Goal: Information Seeking & Learning: Check status

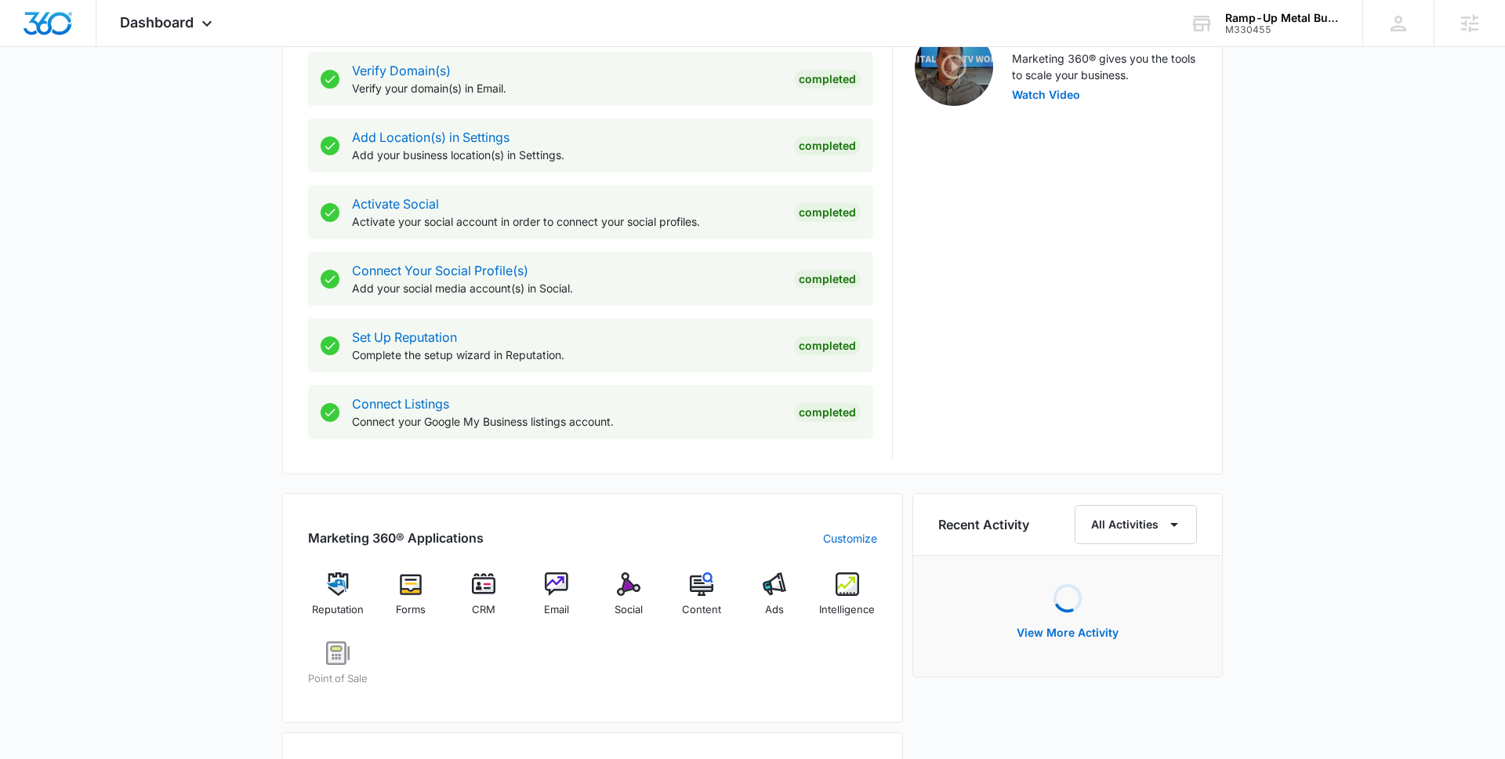
scroll to position [851, 0]
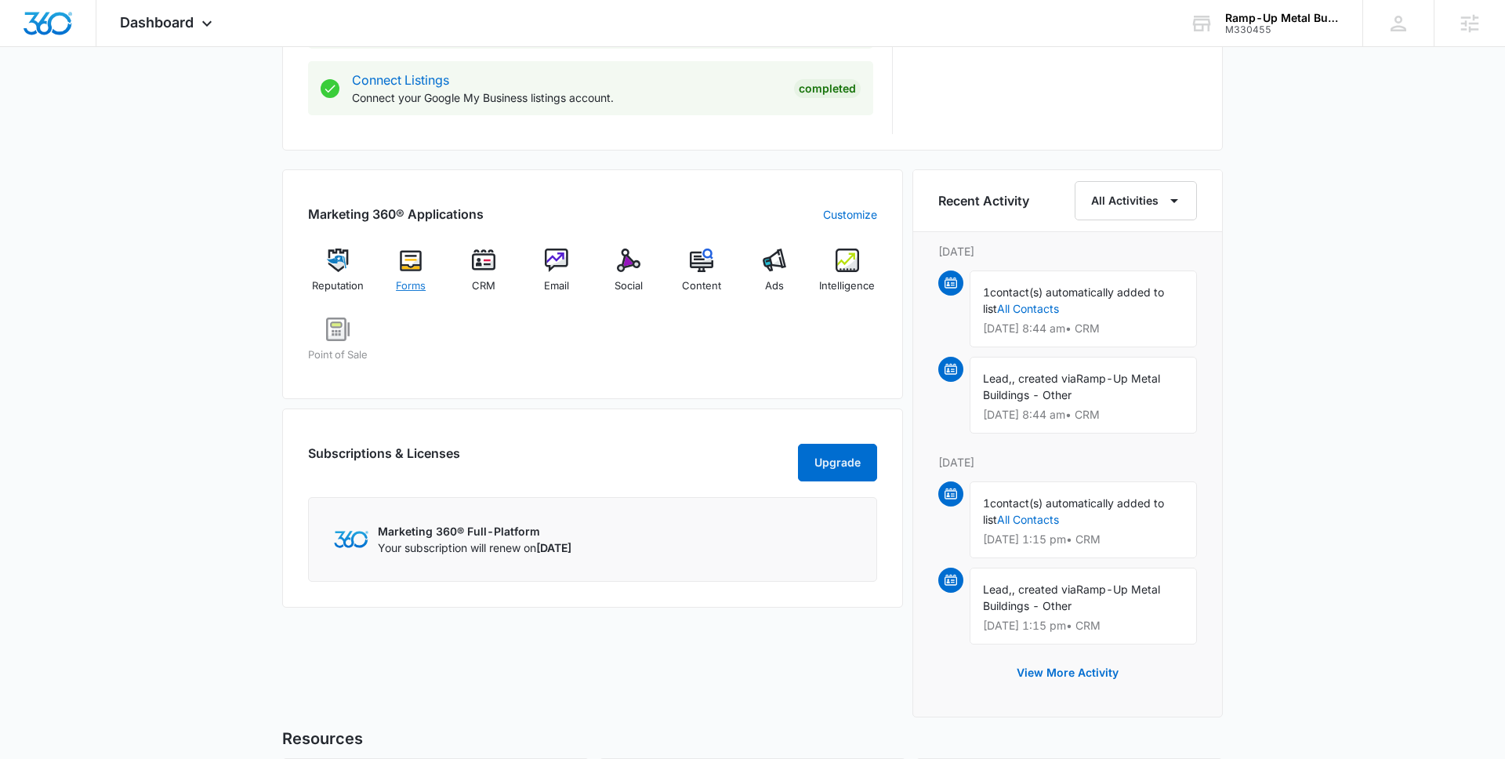
click at [423, 266] on div "Forms" at bounding box center [411, 277] width 60 height 56
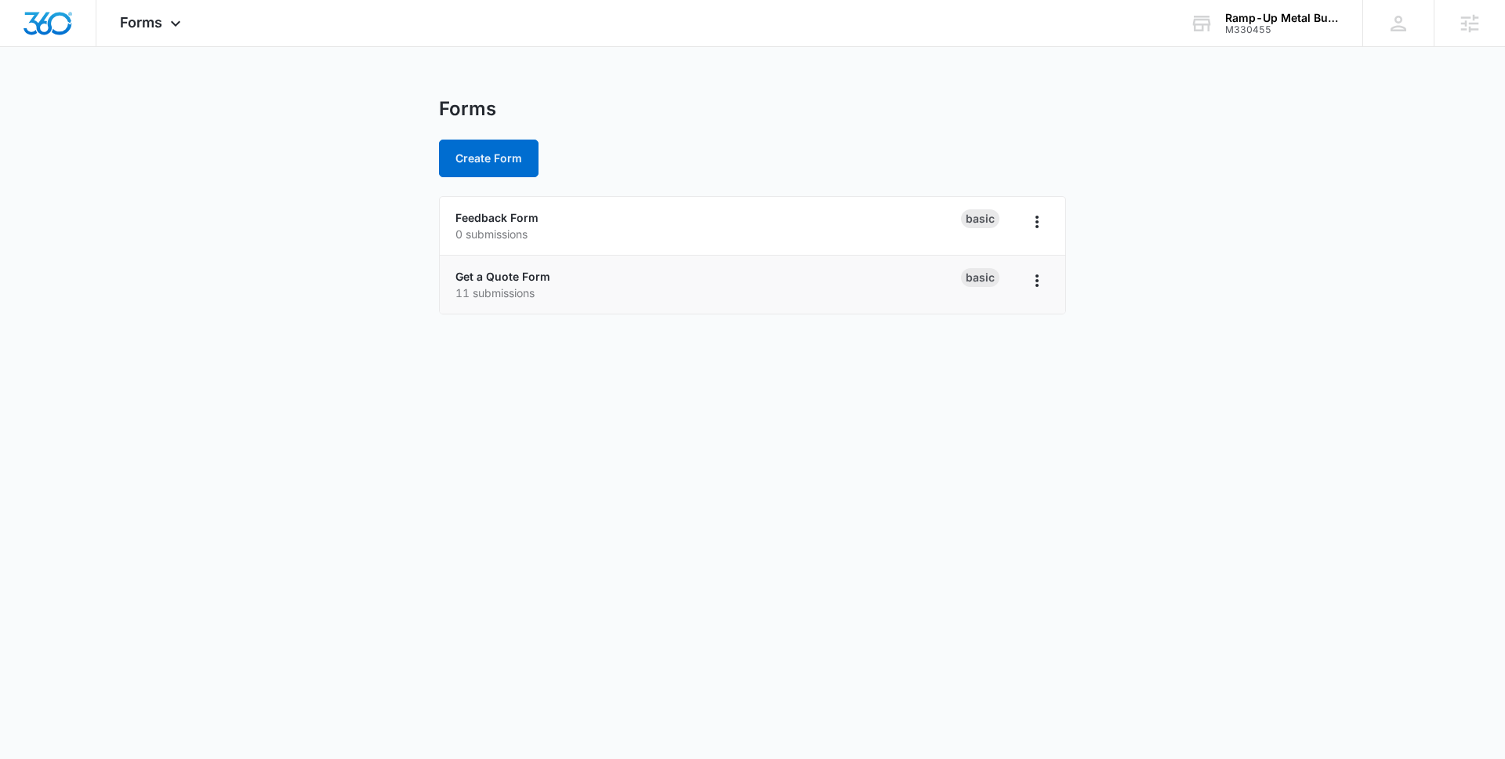
click at [510, 261] on li "Get a Quote Form 11 submissions Basic" at bounding box center [753, 285] width 626 height 58
click at [510, 276] on link "Get a Quote Form" at bounding box center [503, 276] width 95 height 13
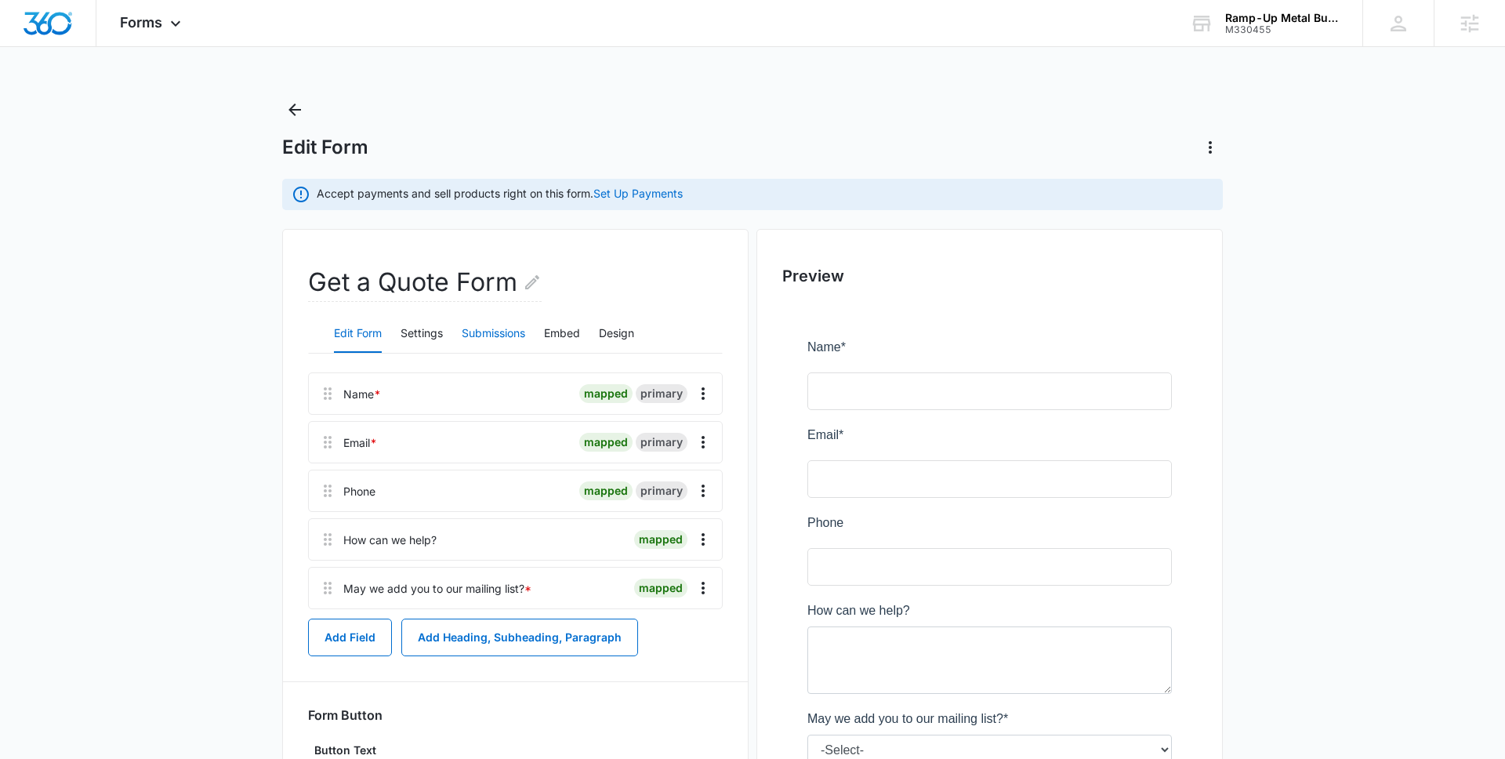
click at [498, 350] on button "Submissions" at bounding box center [494, 334] width 64 height 38
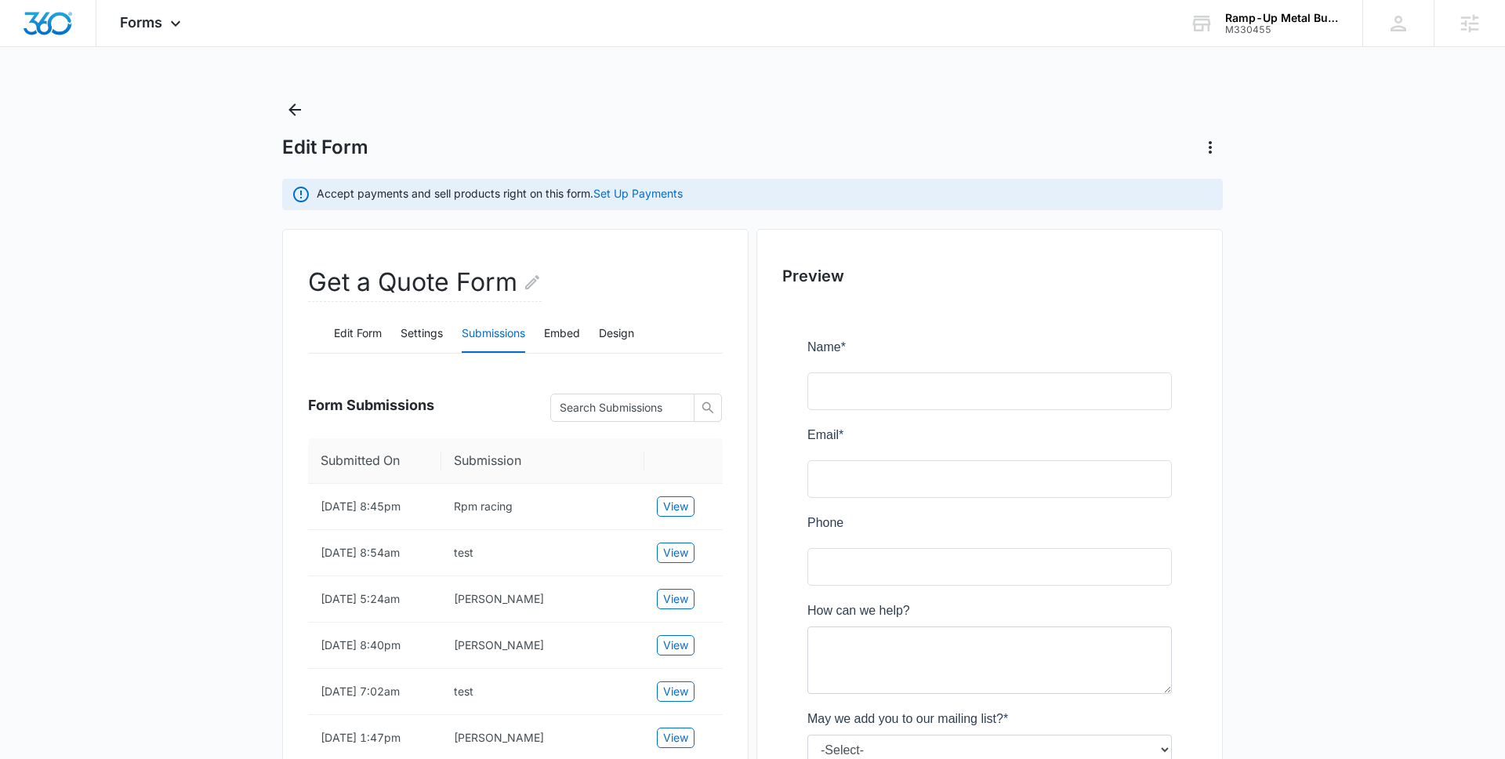
click at [276, 110] on main "Edit Form Accept payments and sell products right on this form. Set Up Payments…" at bounding box center [752, 573] width 1505 height 953
click at [291, 108] on icon "Back" at bounding box center [295, 109] width 13 height 13
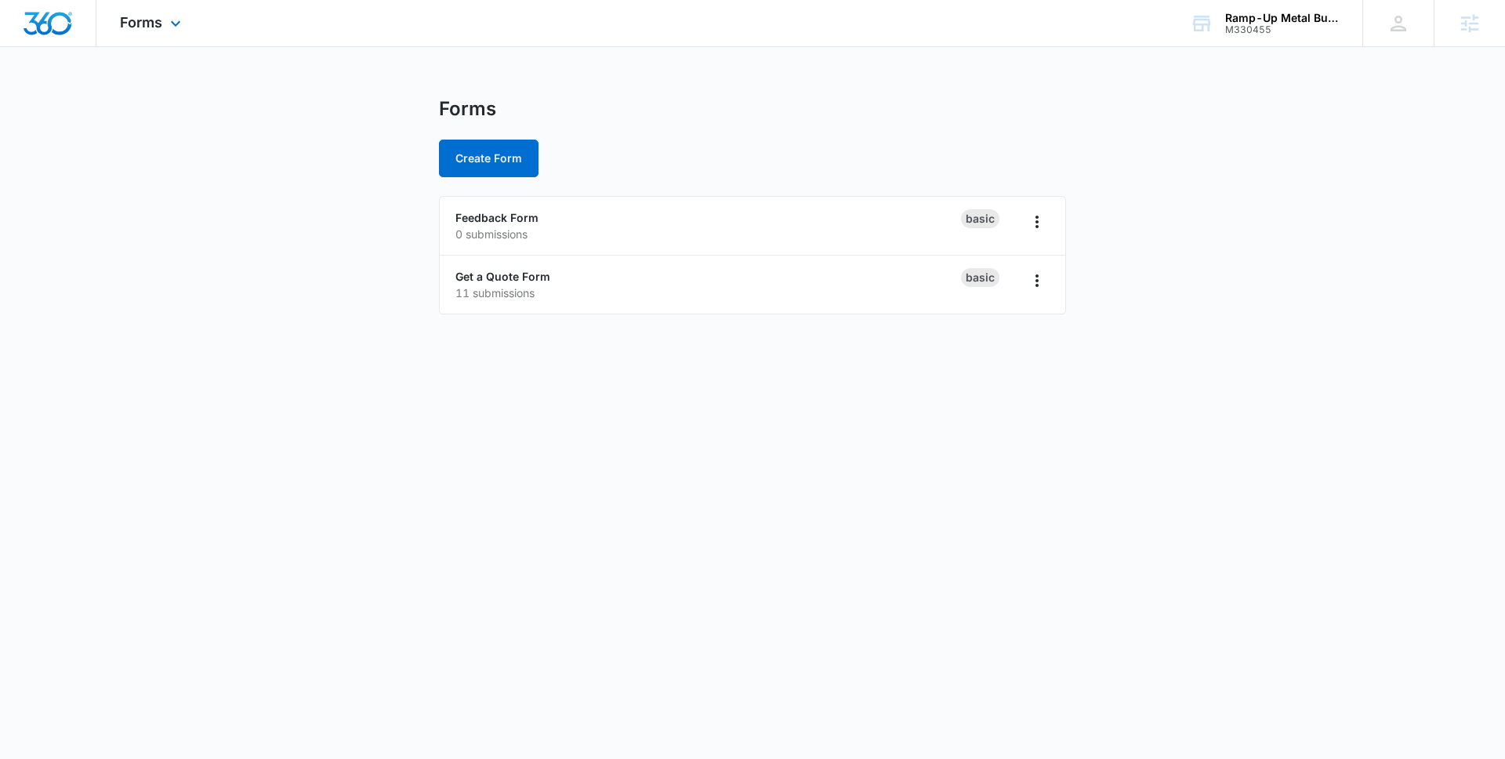
click at [137, 41] on div "Forms Apps Reputation Forms CRM Email Social POS Content Ads Intelligence Files…" at bounding box center [152, 23] width 112 height 46
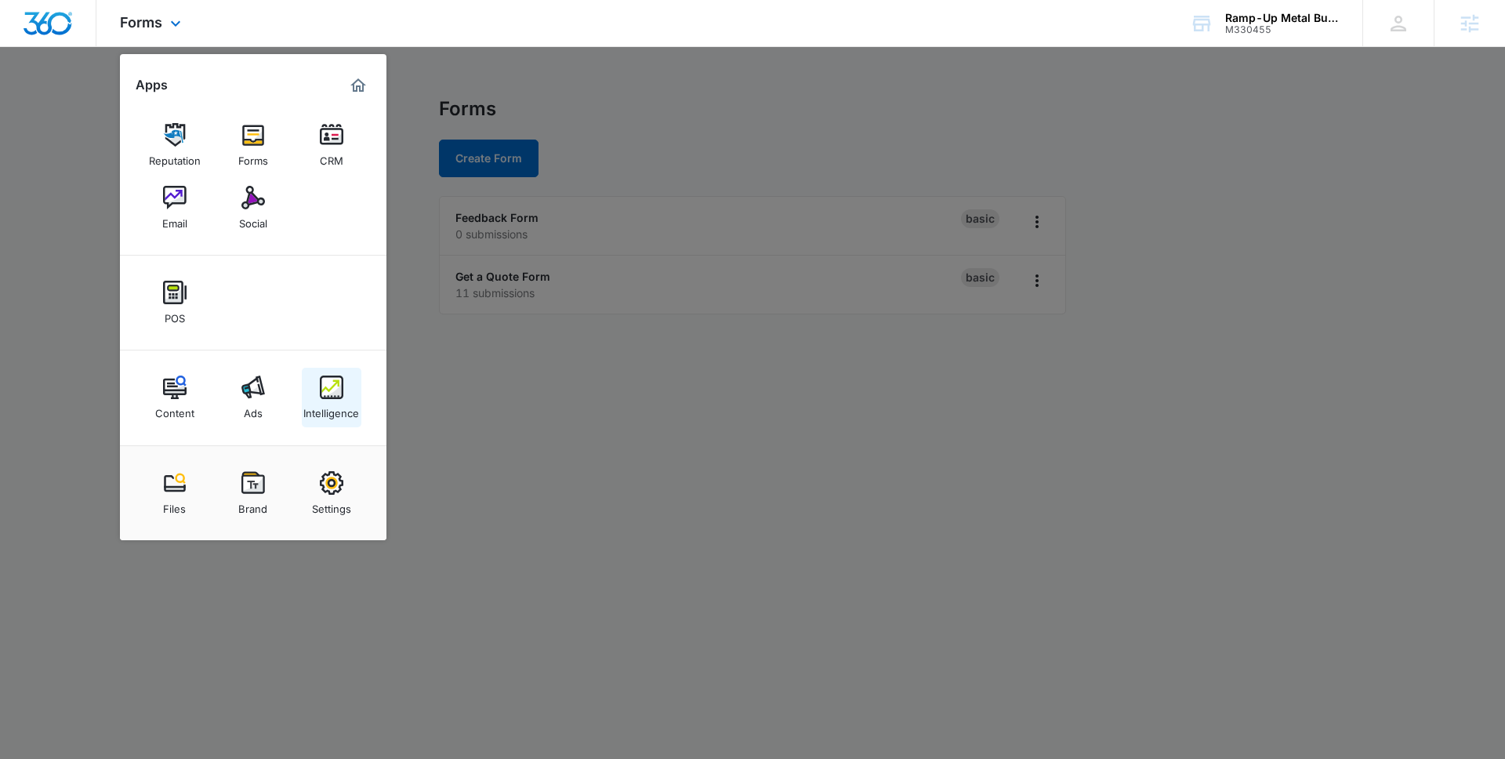
click at [331, 379] on img at bounding box center [332, 388] width 24 height 24
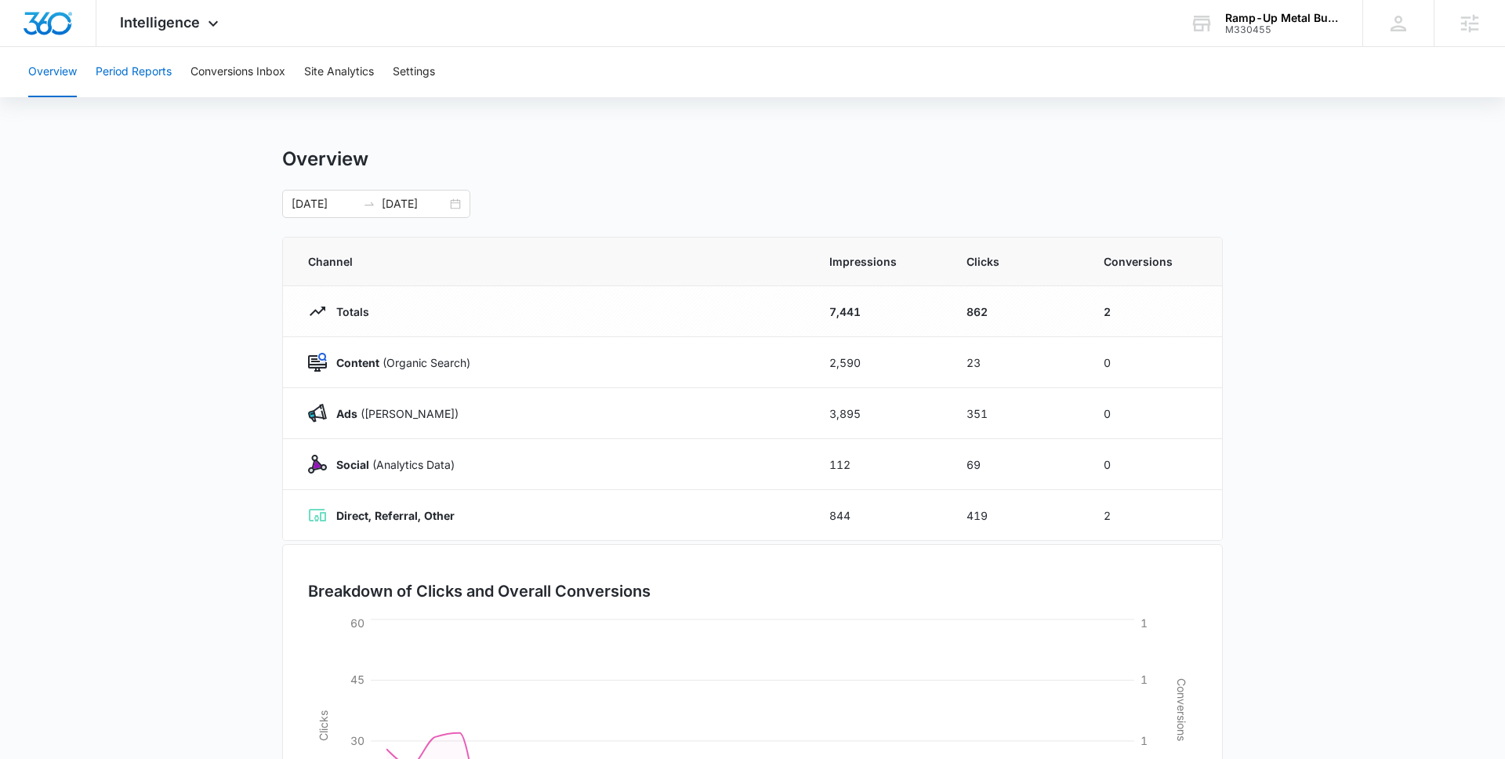
click at [147, 72] on button "Period Reports" at bounding box center [134, 72] width 76 height 50
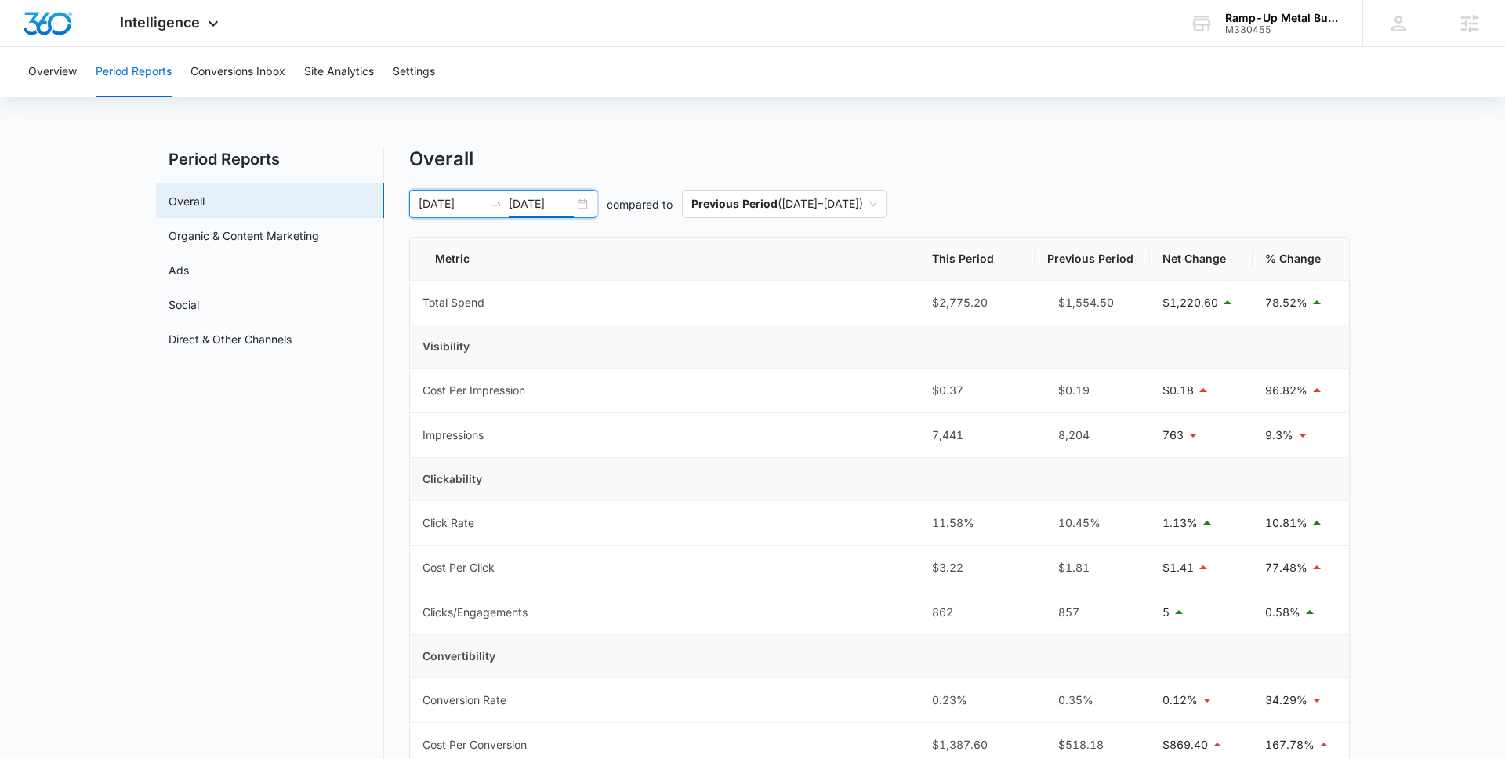
click at [546, 208] on input "09/07/2025" at bounding box center [541, 203] width 65 height 17
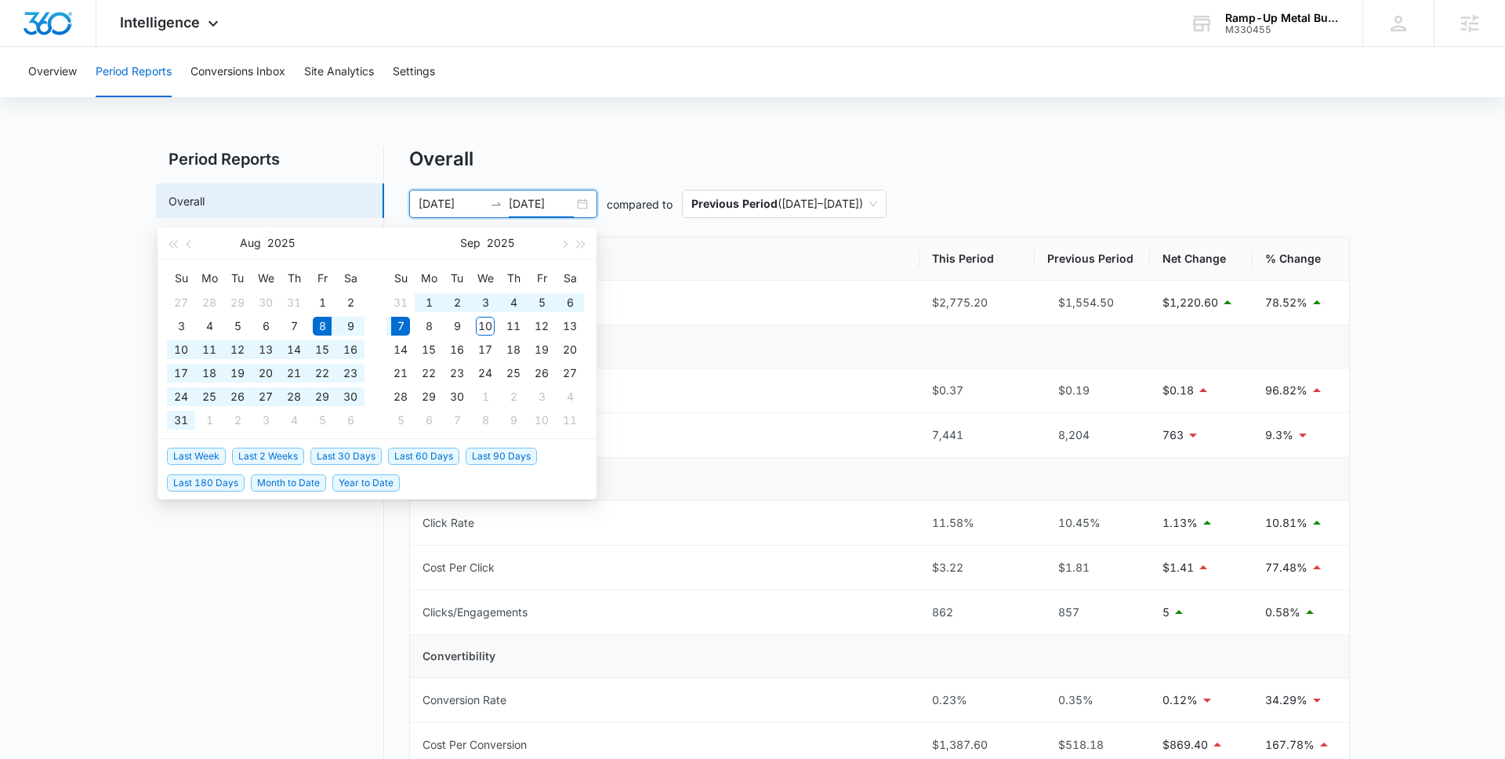
type input "09/07/2025"
click at [357, 453] on span "Last 30 Days" at bounding box center [345, 456] width 71 height 17
type input "[DATE]"
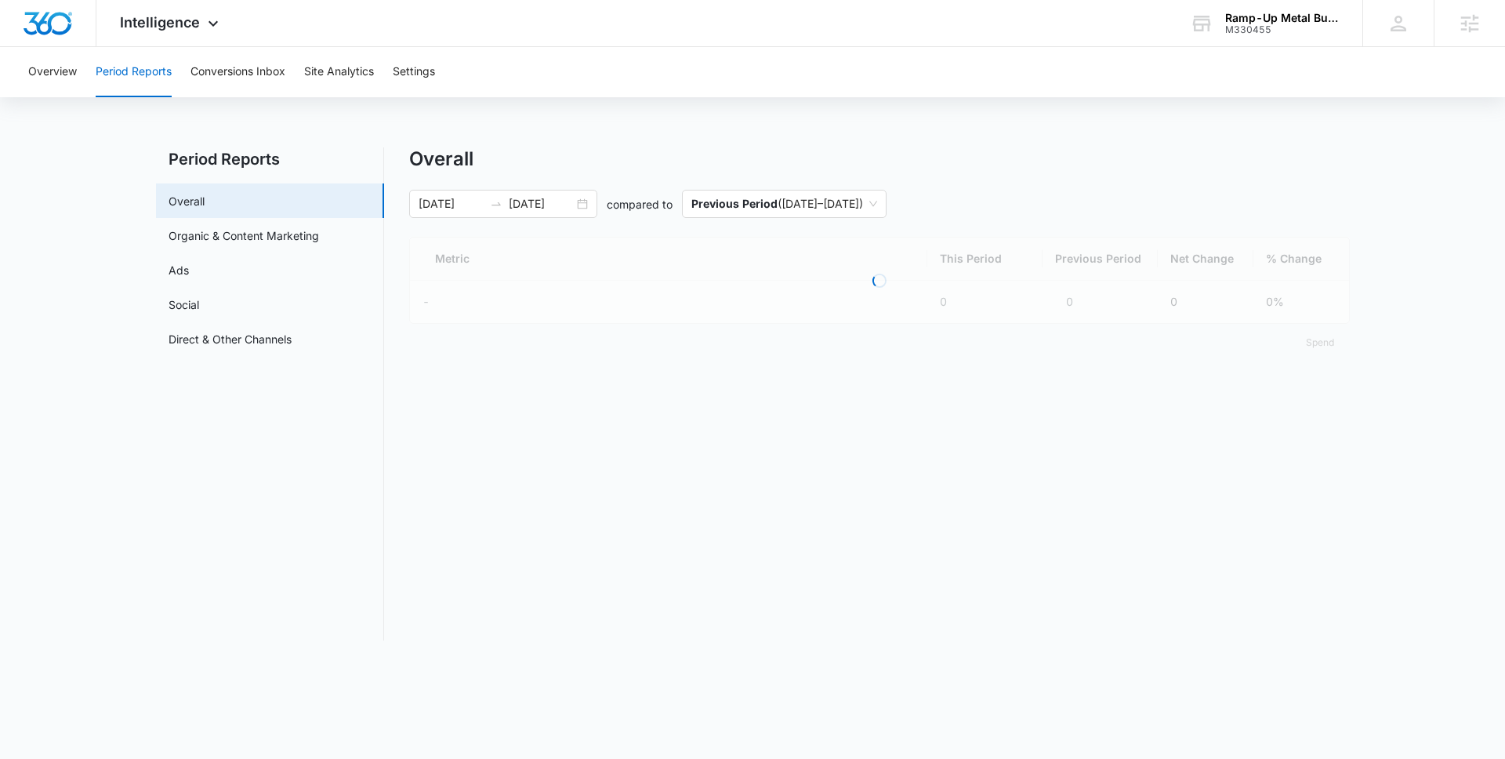
click at [316, 527] on nav "Period Reports Overall Organic & Content Marketing Ads Social Direct & Other Ch…" at bounding box center [270, 393] width 228 height 493
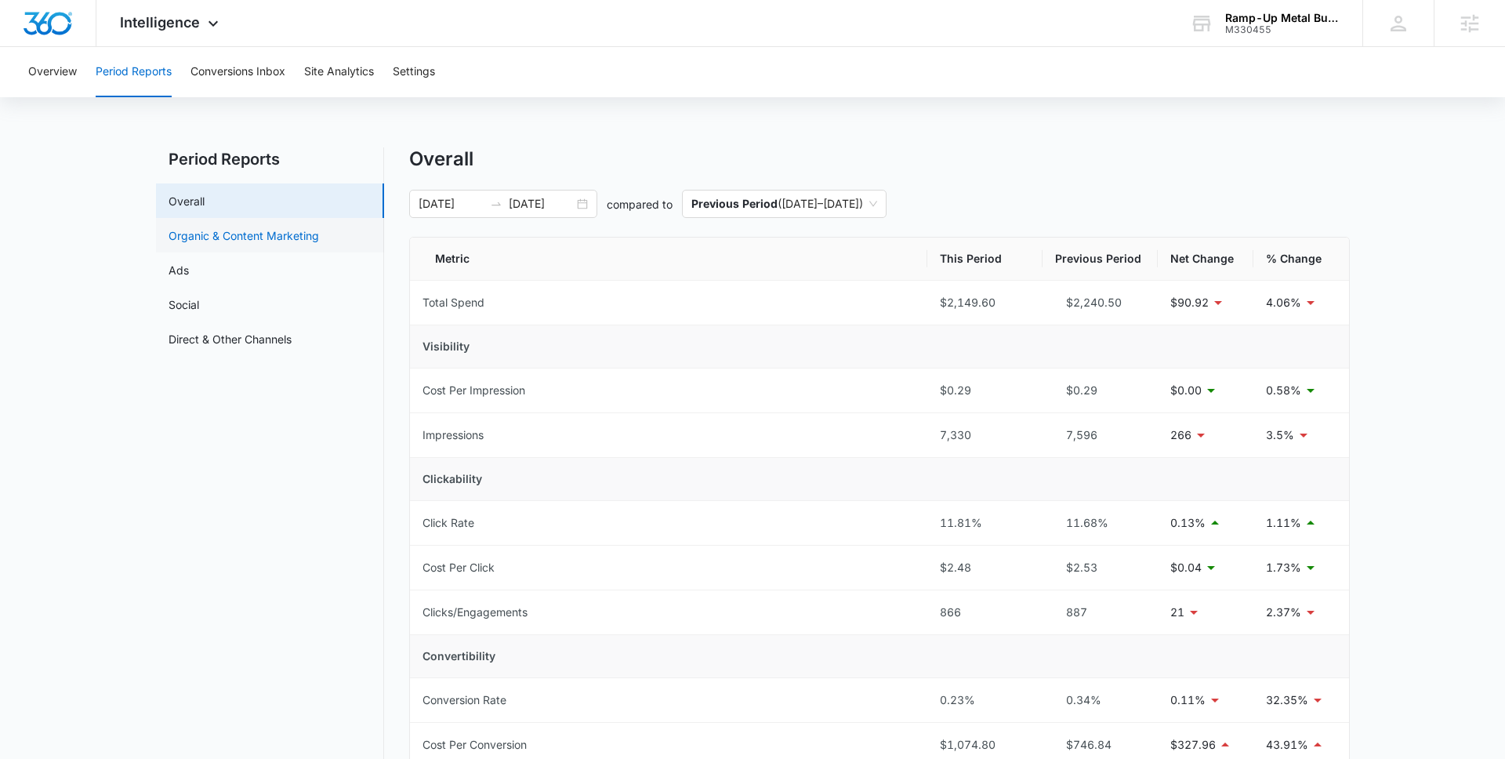
click at [301, 227] on link "Organic & Content Marketing" at bounding box center [244, 235] width 151 height 16
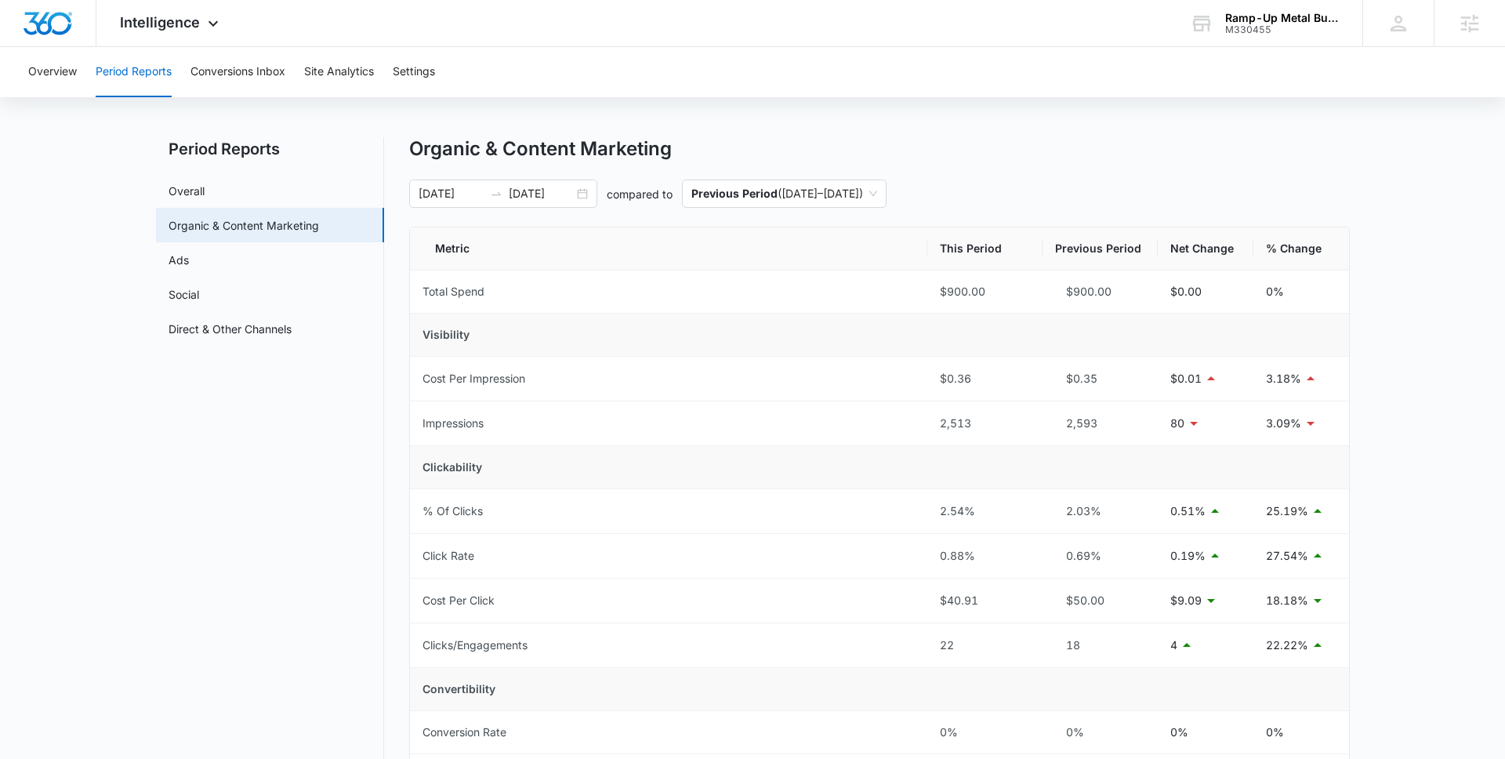
scroll to position [11, 0]
click at [205, 191] on link "Overall" at bounding box center [187, 190] width 36 height 16
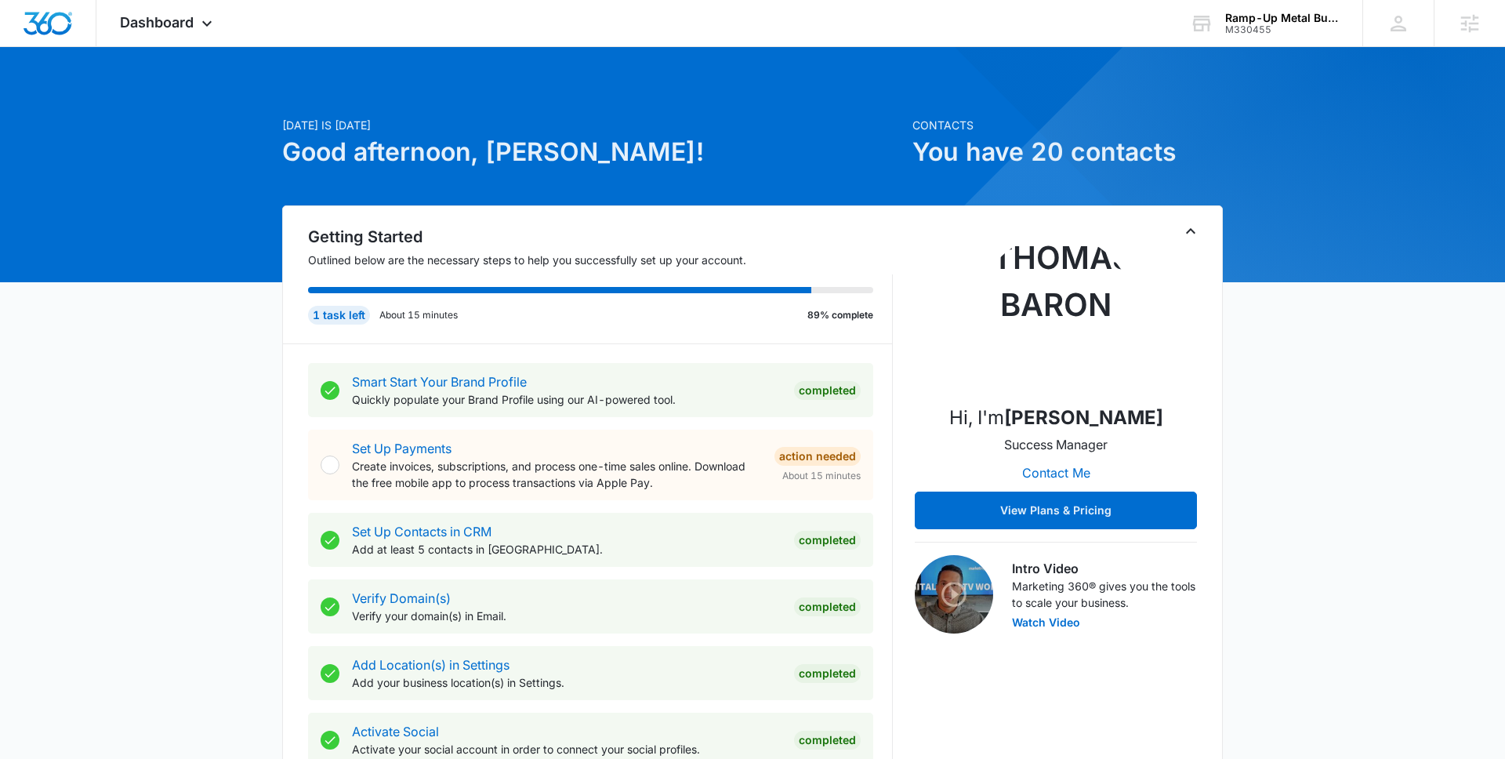
click at [1232, 47] on div at bounding box center [1460, 376] width 1335 height 1335
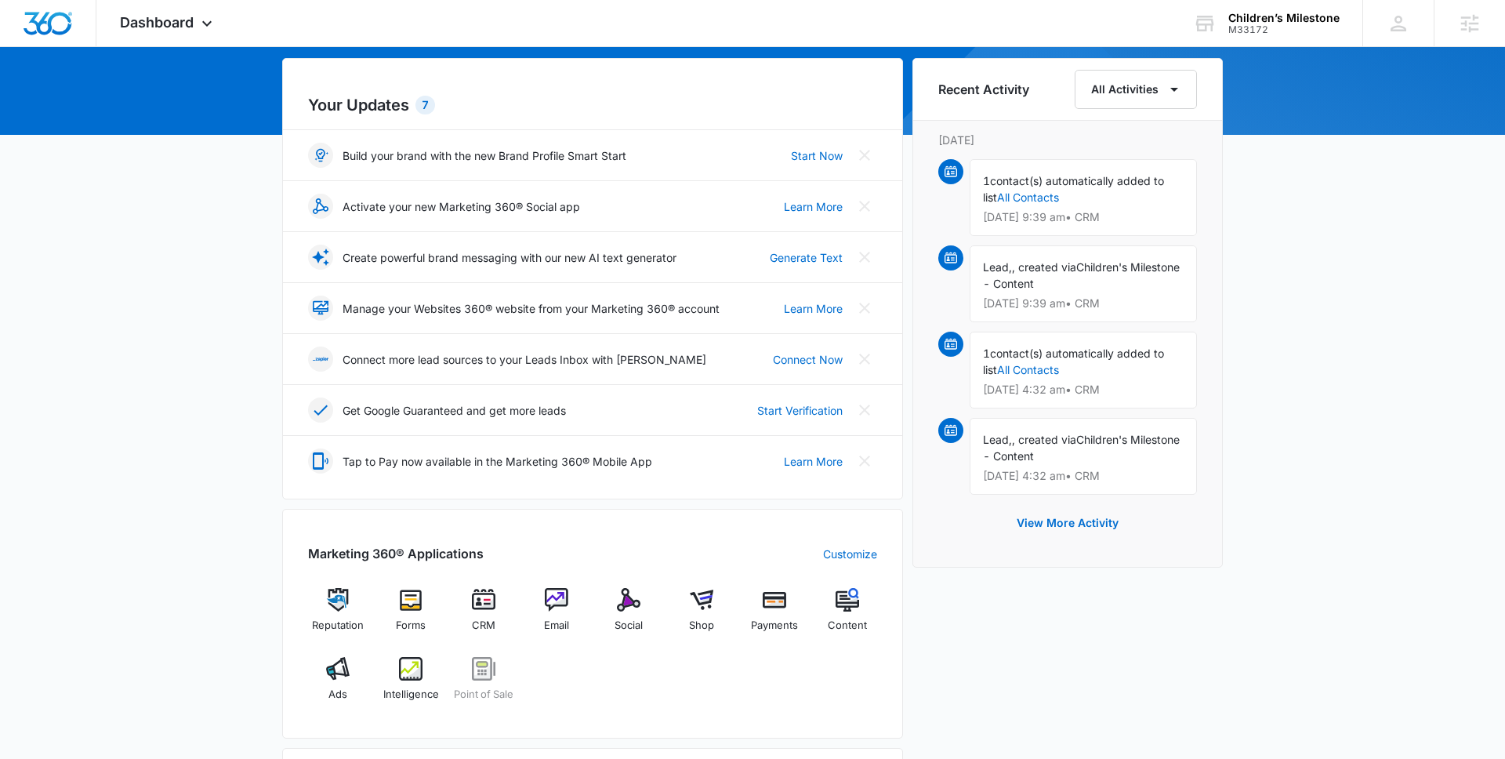
scroll to position [386, 0]
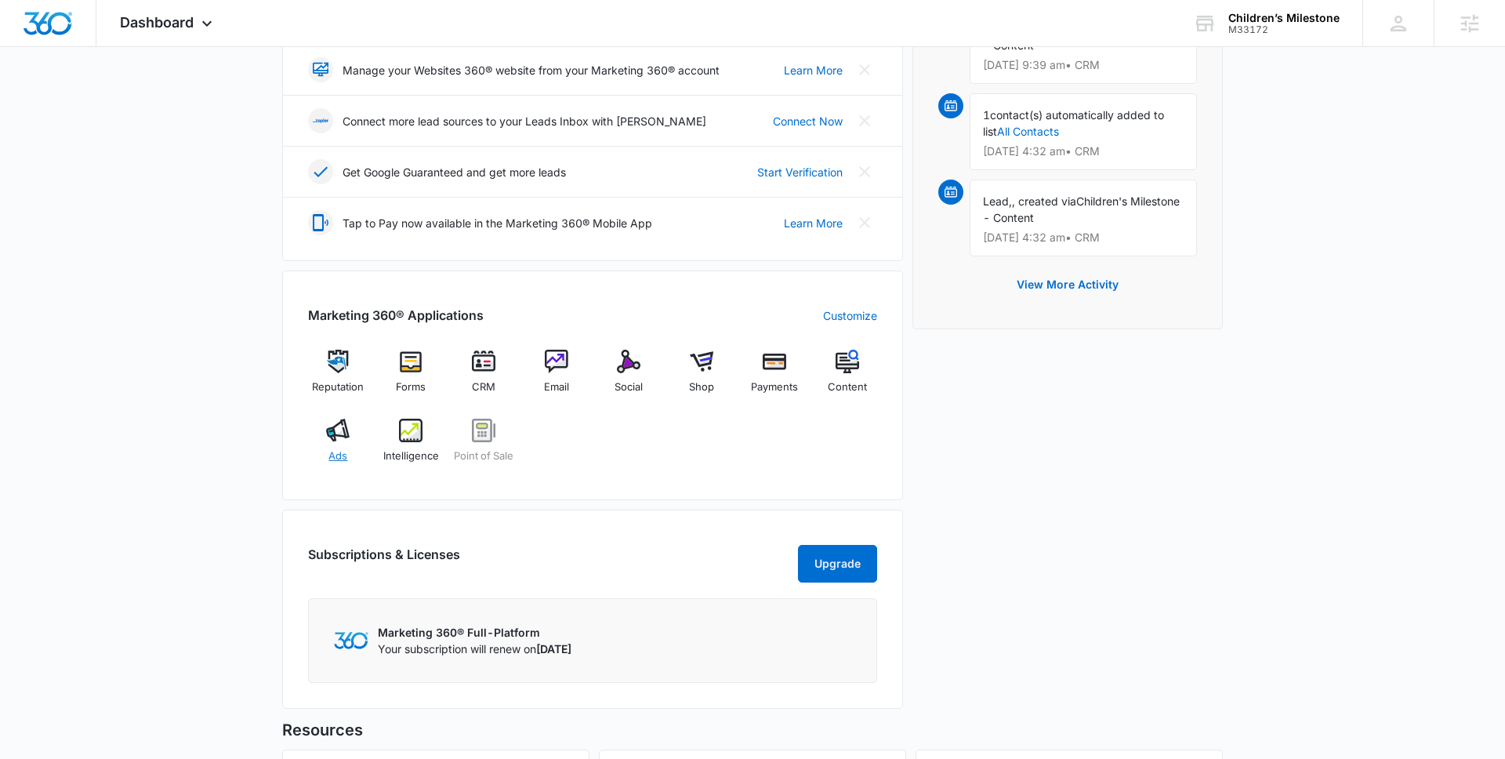
click at [341, 448] on span "Ads" at bounding box center [337, 456] width 19 height 16
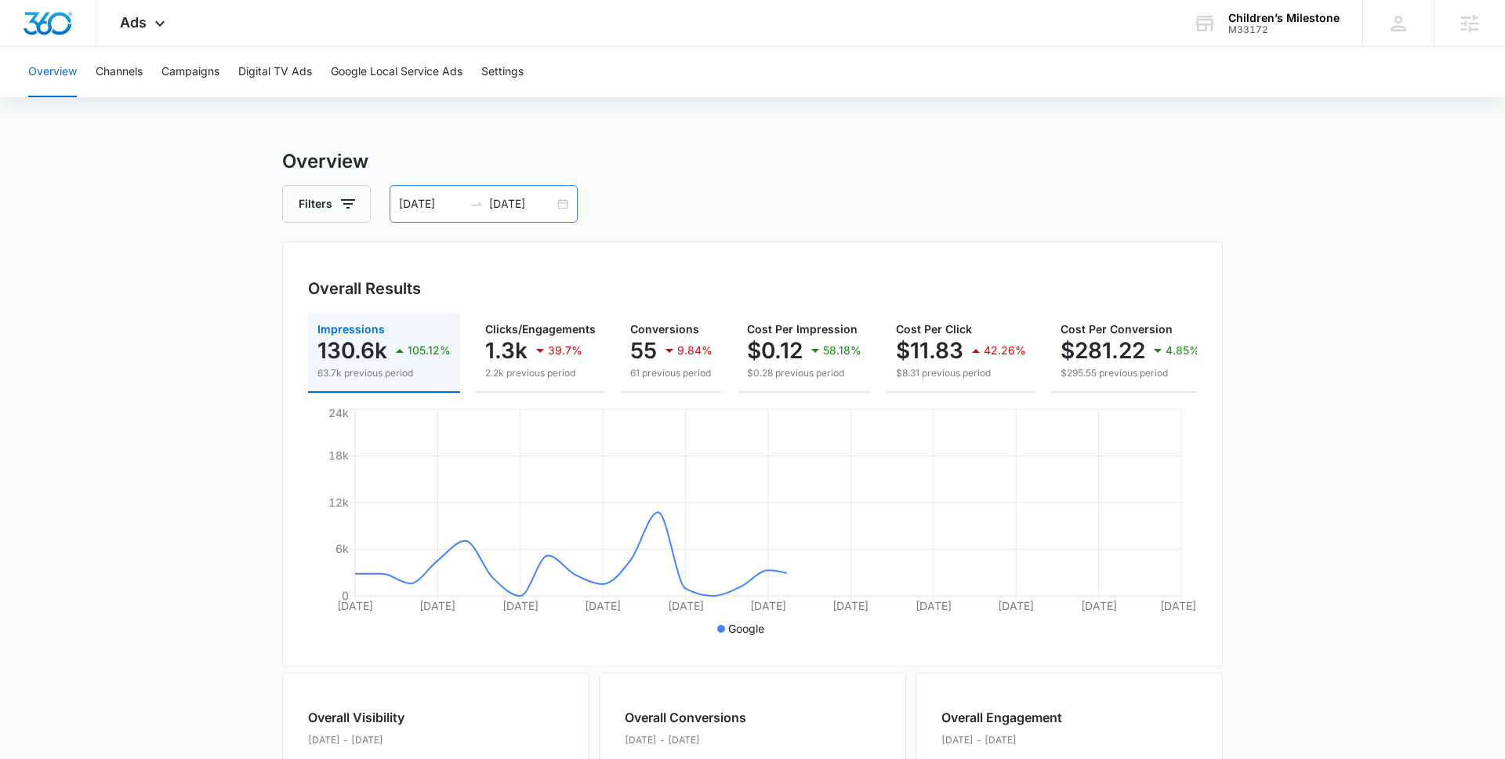
click at [527, 201] on input "08/27/2025" at bounding box center [521, 203] width 65 height 17
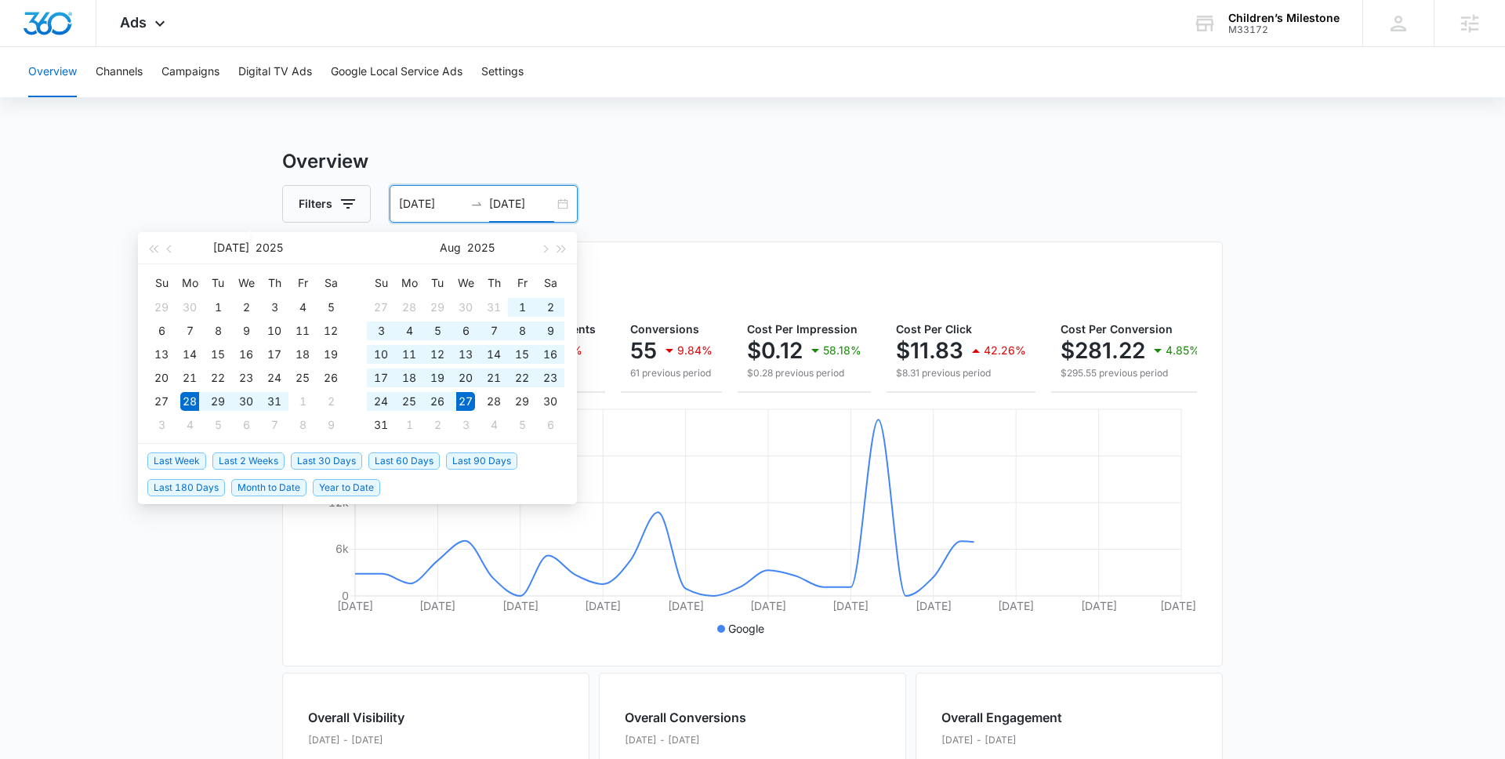
type input "08/27/2025"
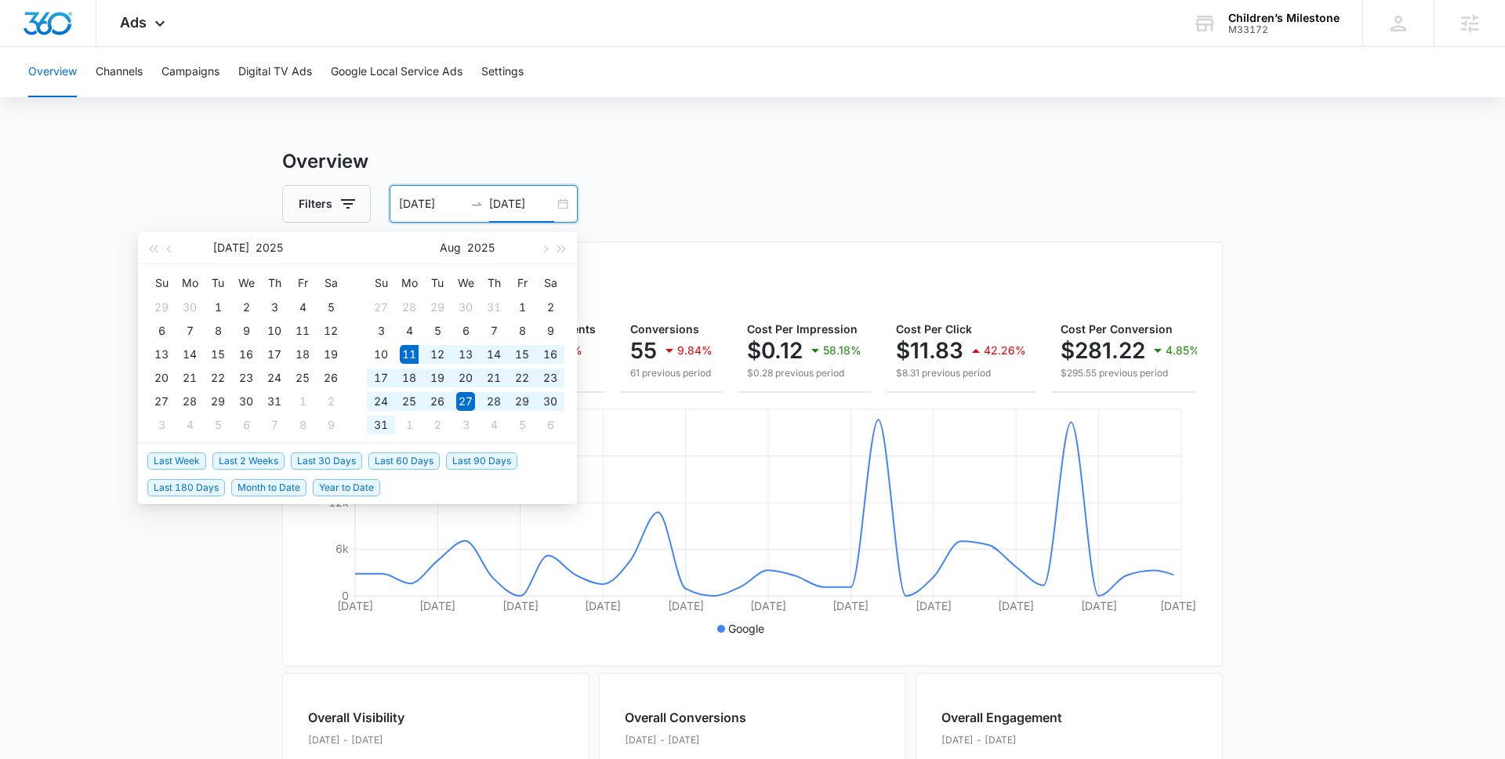
click at [328, 462] on span "Last 30 Days" at bounding box center [326, 460] width 71 height 17
type input "08/11/2025"
type input "09/10/2025"
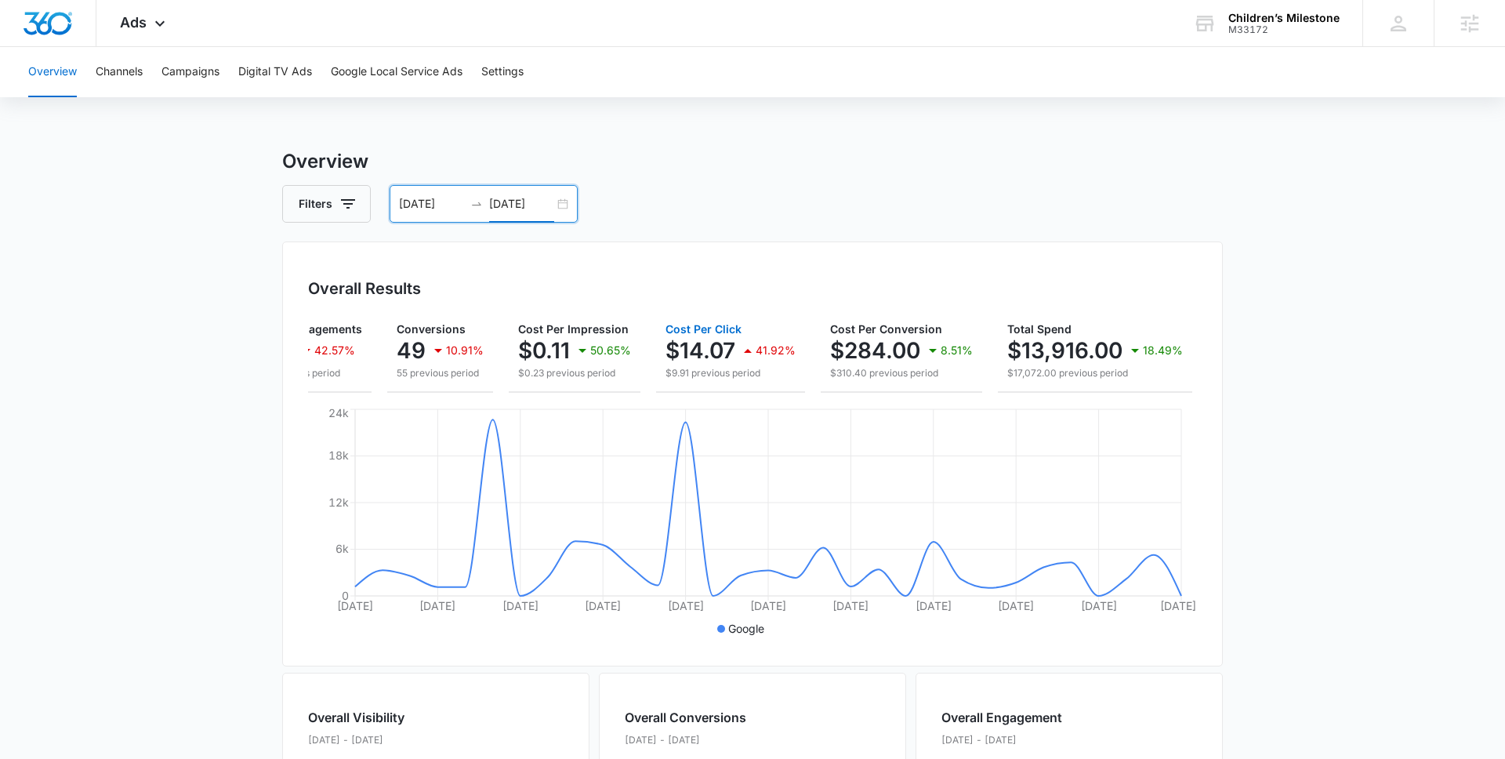
scroll to position [0, 223]
click at [205, 52] on button "Campaigns" at bounding box center [191, 72] width 58 height 50
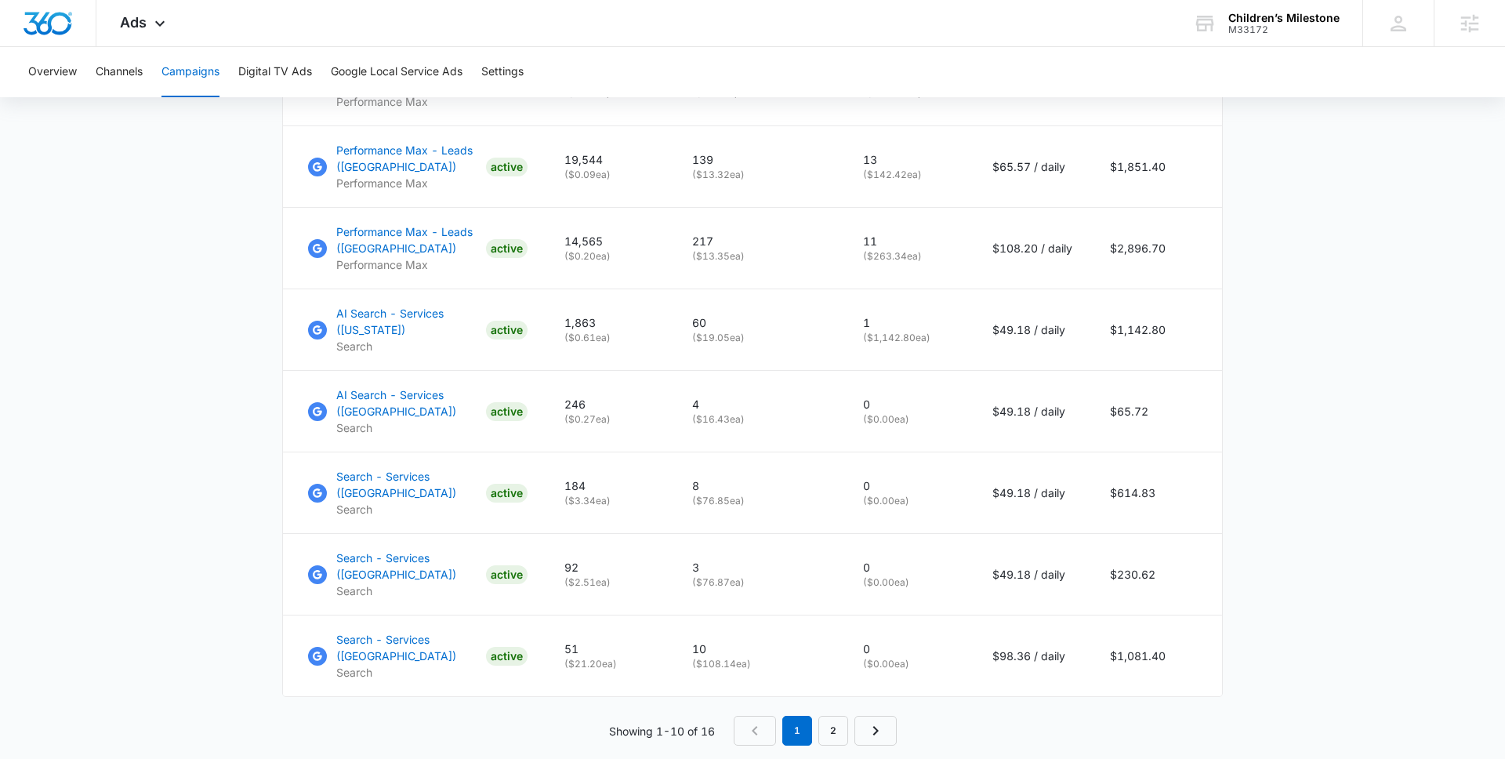
scroll to position [1058, 0]
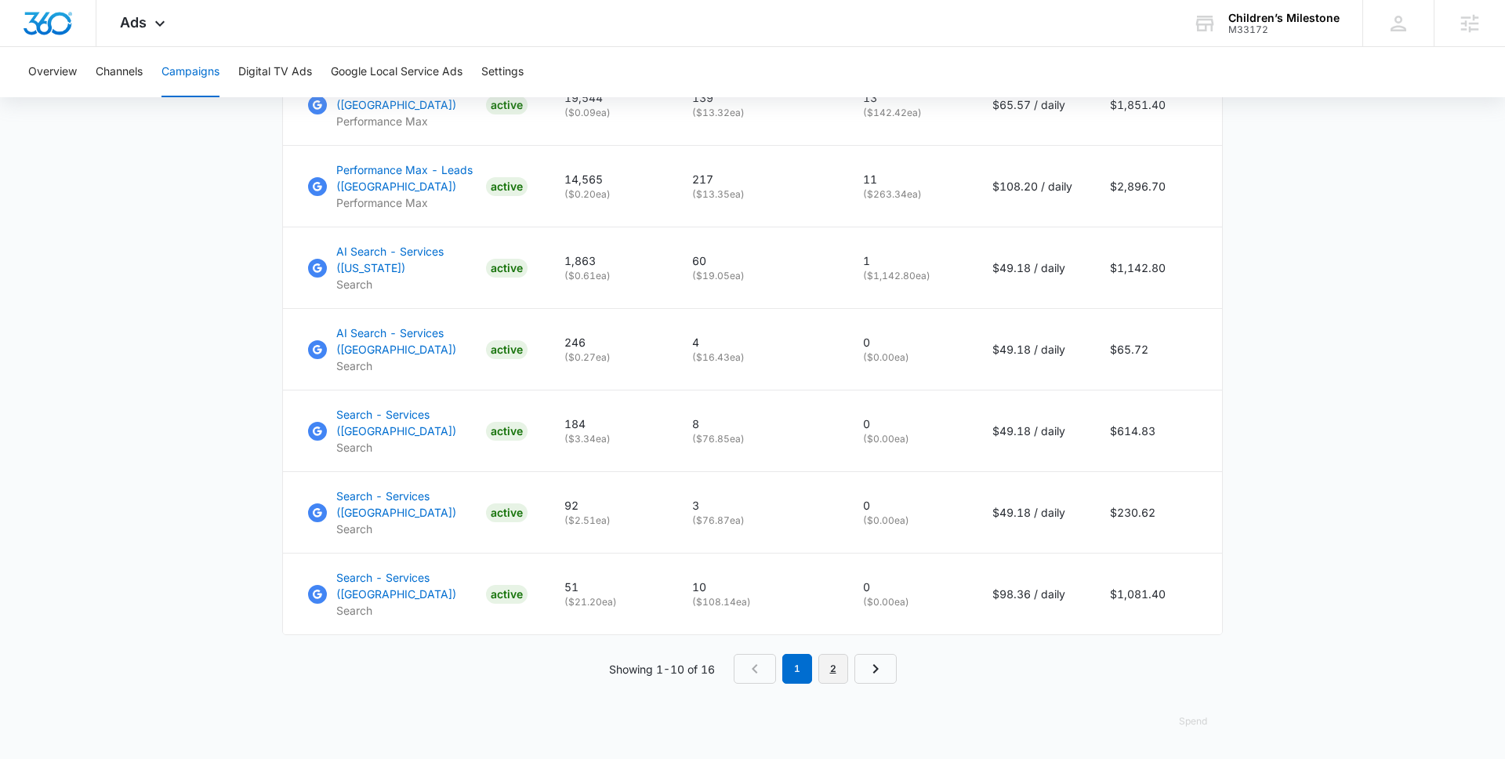
click at [840, 677] on link "2" at bounding box center [833, 669] width 30 height 30
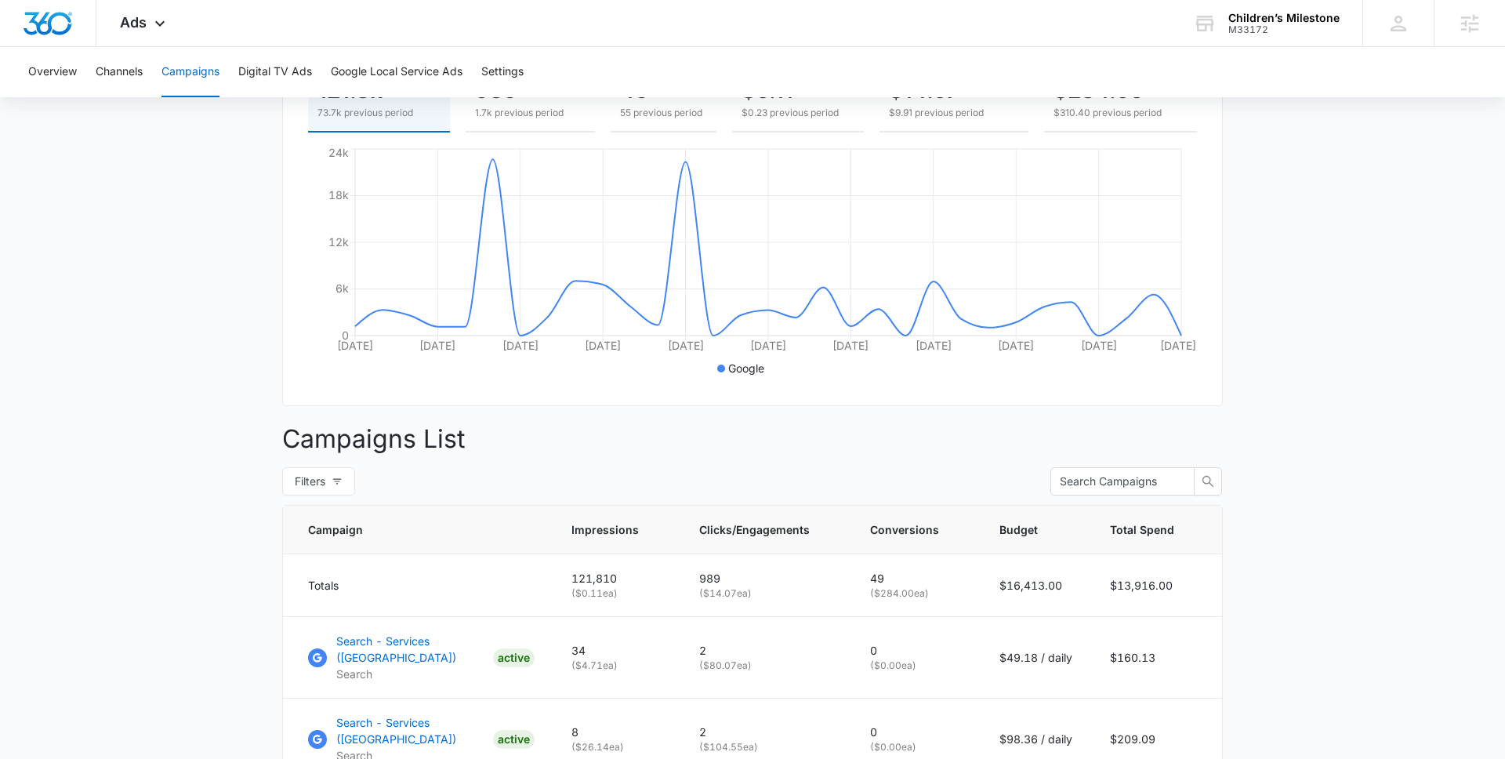
scroll to position [0, 0]
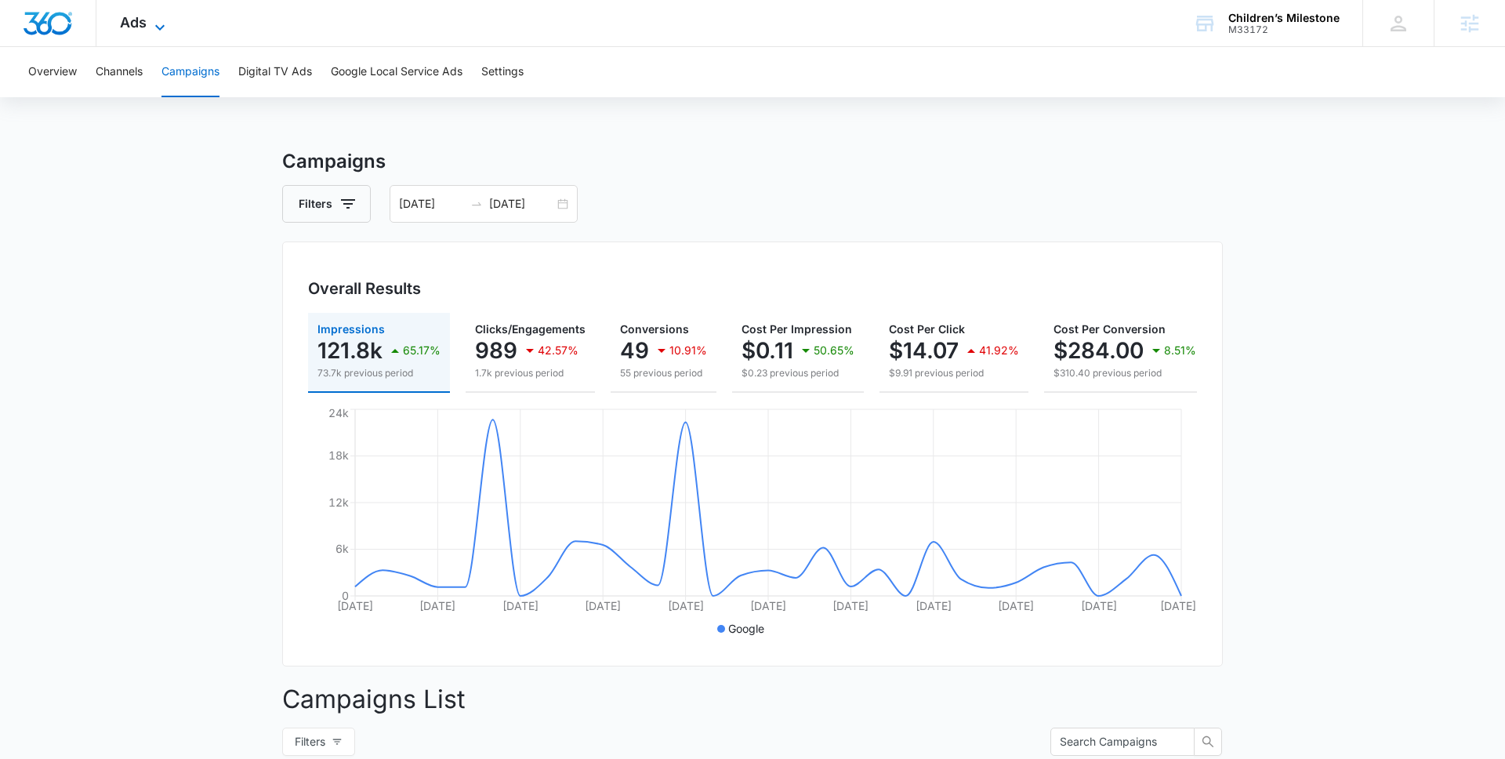
click at [134, 29] on span "Ads" at bounding box center [133, 22] width 27 height 16
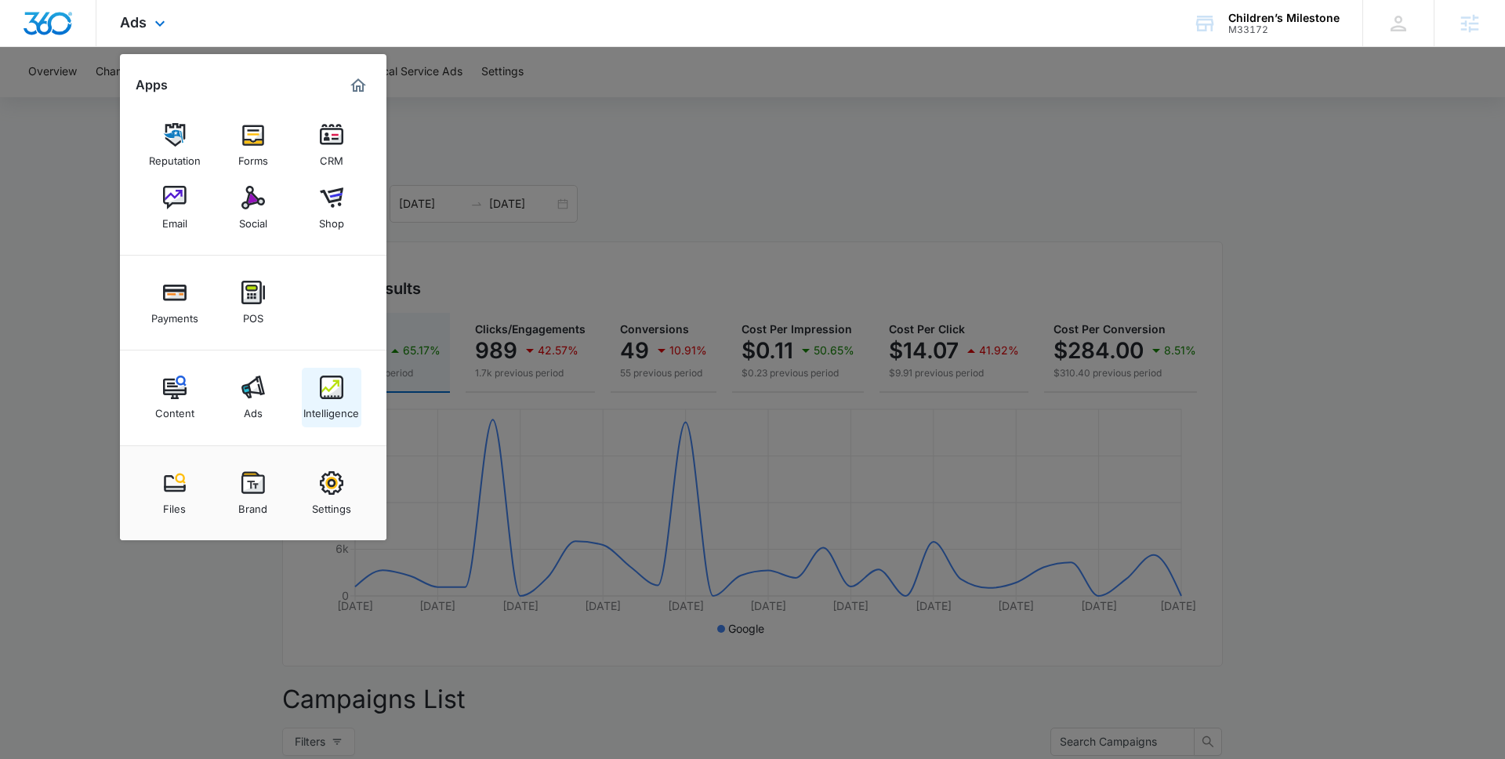
click at [350, 396] on link "Intelligence" at bounding box center [332, 398] width 60 height 60
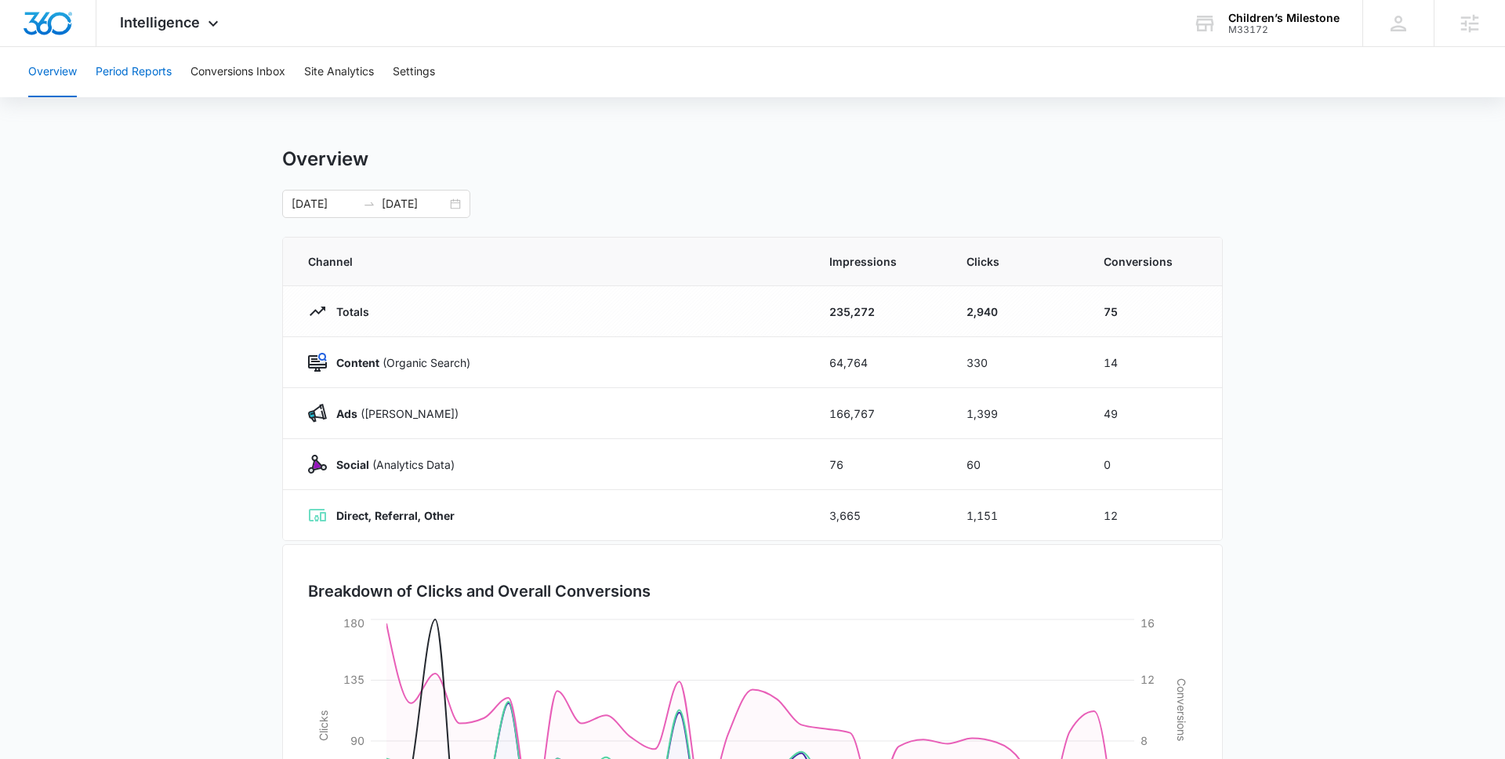
click at [134, 74] on button "Period Reports" at bounding box center [134, 72] width 76 height 50
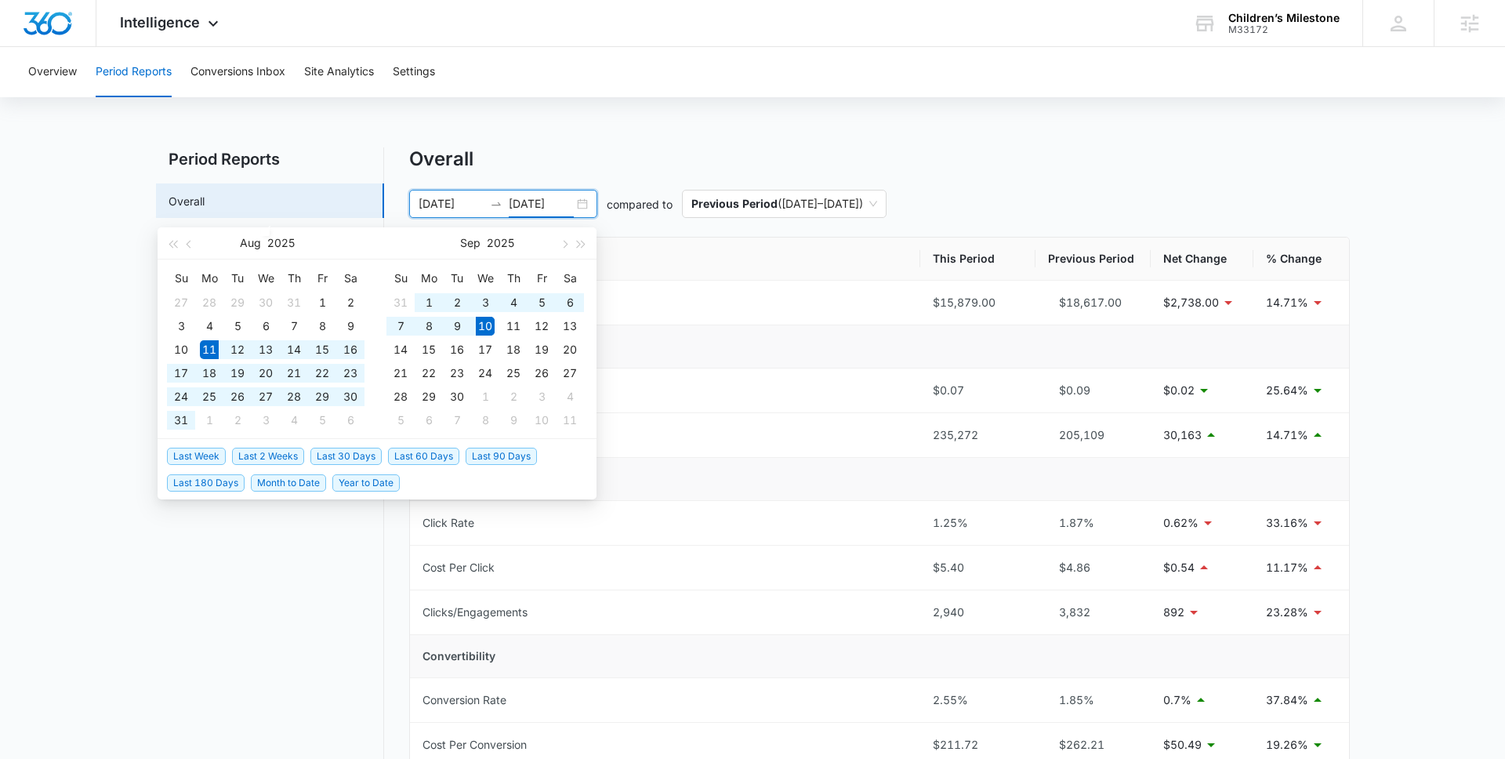
click at [554, 197] on input "09/10/2025" at bounding box center [541, 203] width 65 height 17
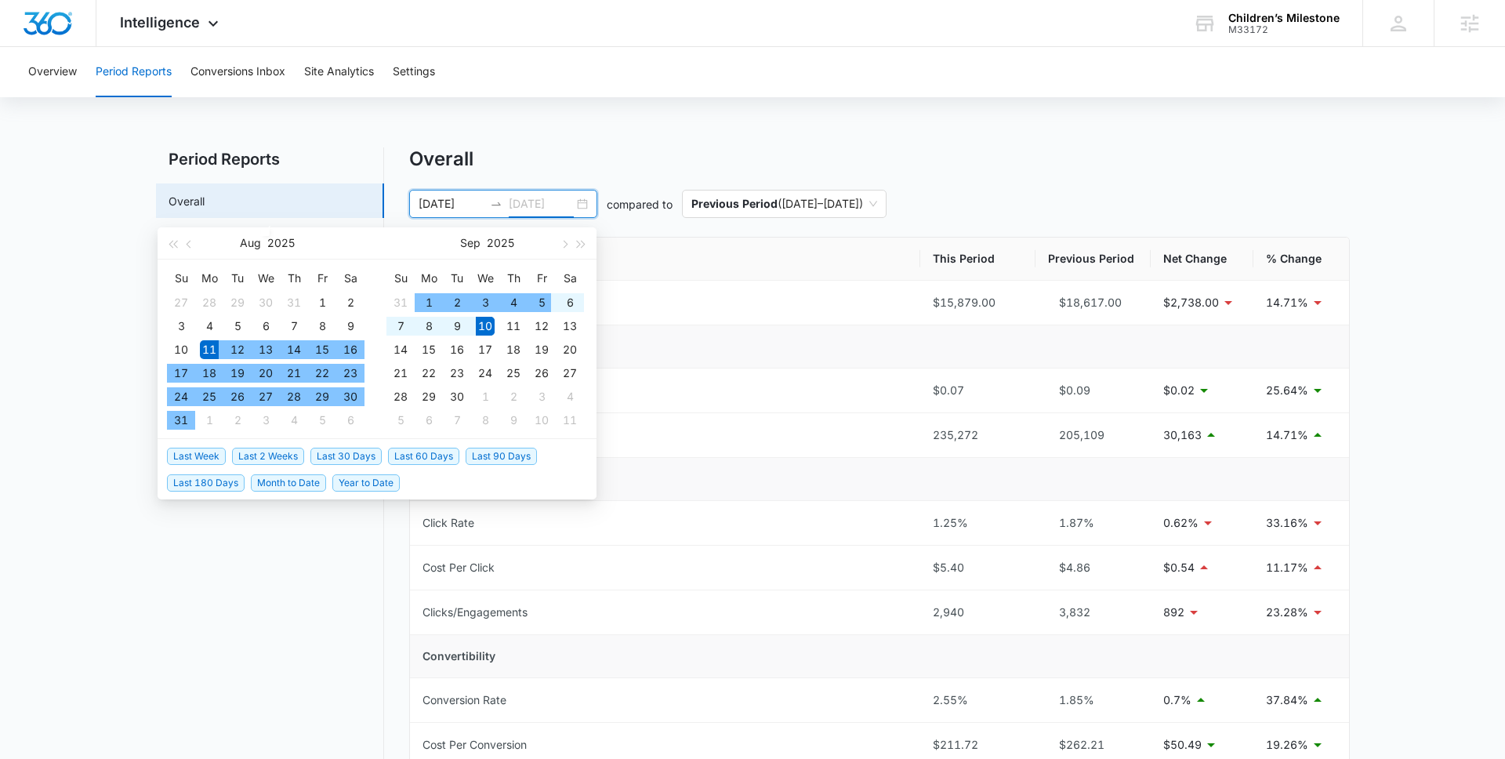
type input "09/10/2025"
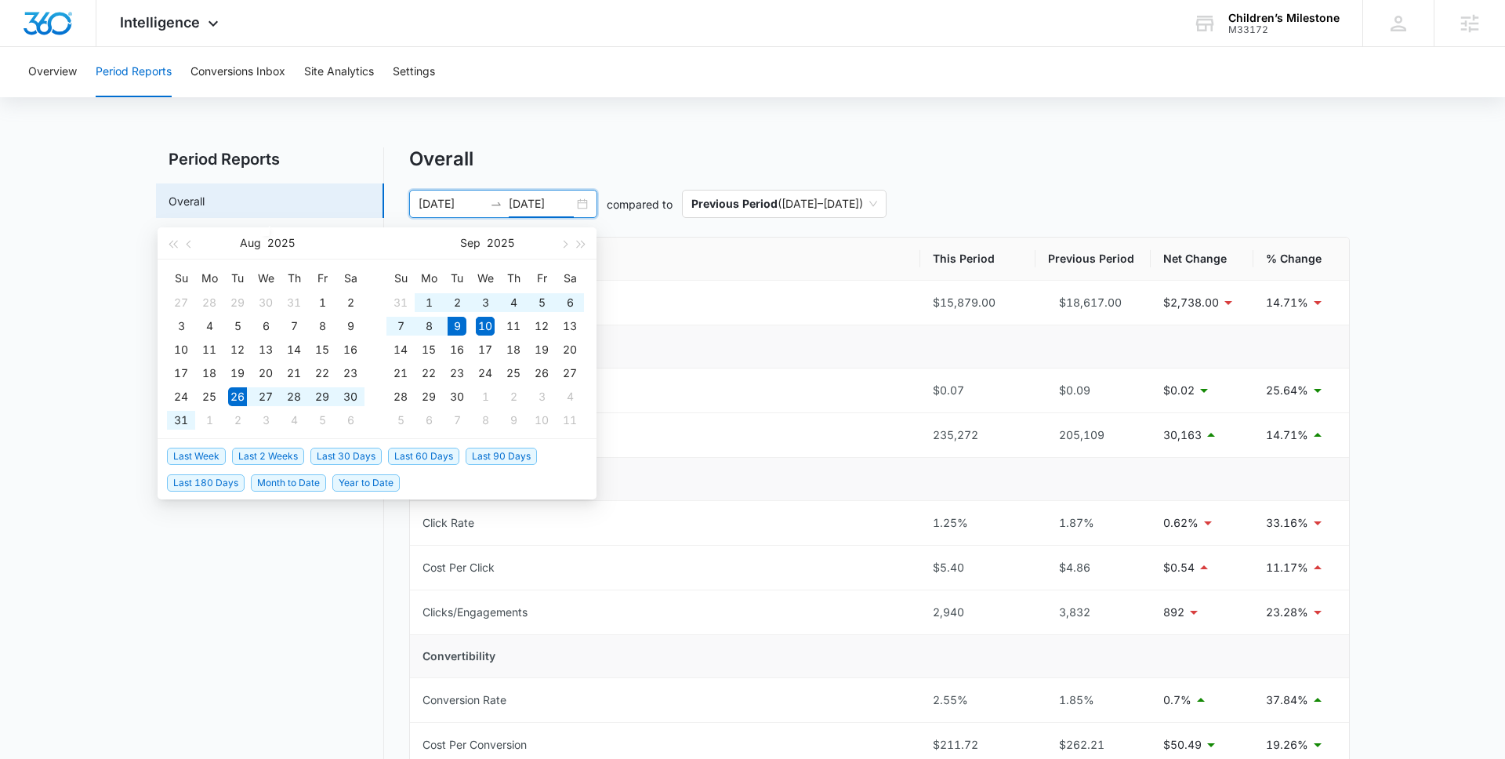
click at [296, 452] on span "Last 2 Weeks" at bounding box center [268, 456] width 72 height 17
type input "08/26/2025"
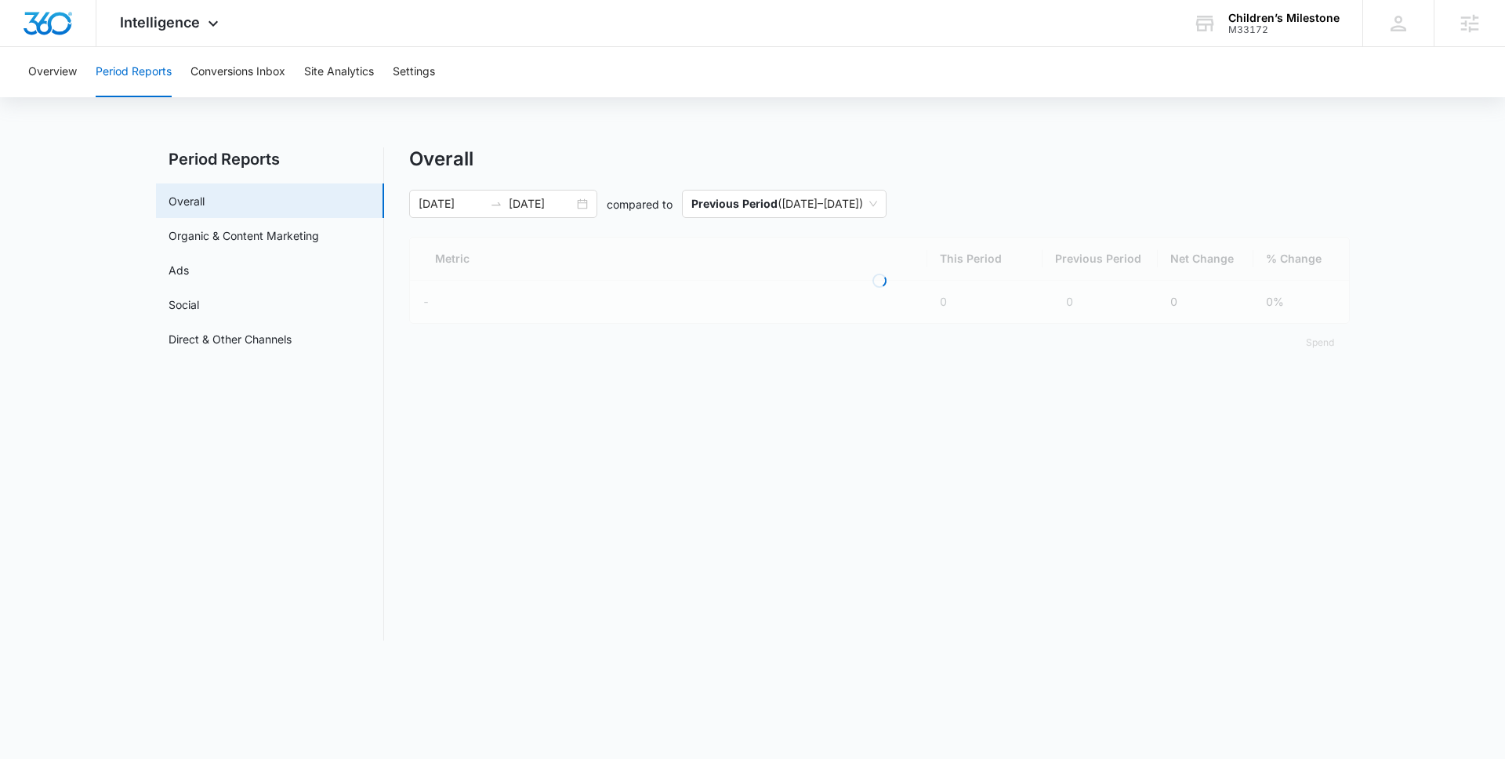
click at [296, 619] on nav "Period Reports Overall Organic & Content Marketing Ads Social Direct & Other Ch…" at bounding box center [270, 393] width 228 height 493
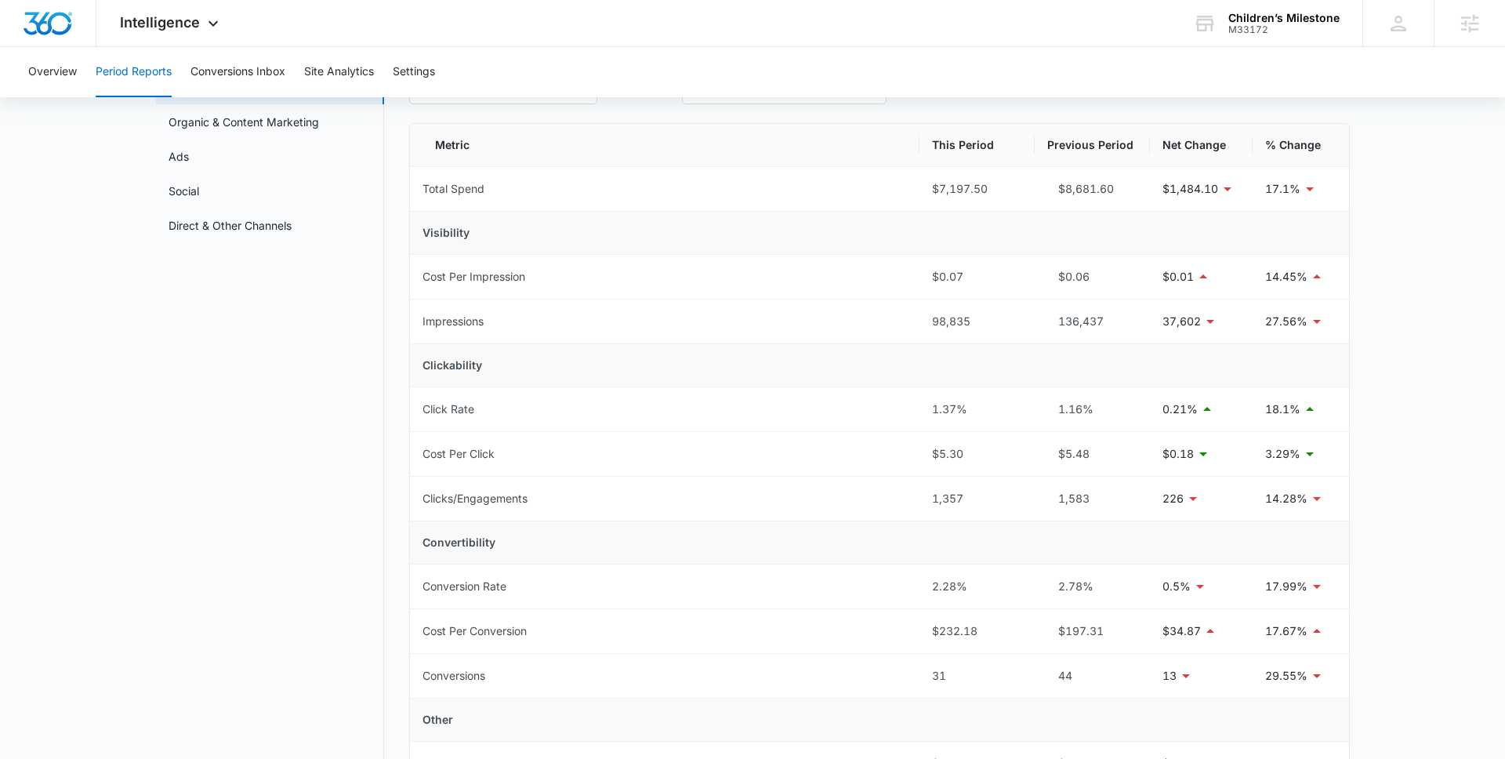
scroll to position [88, 0]
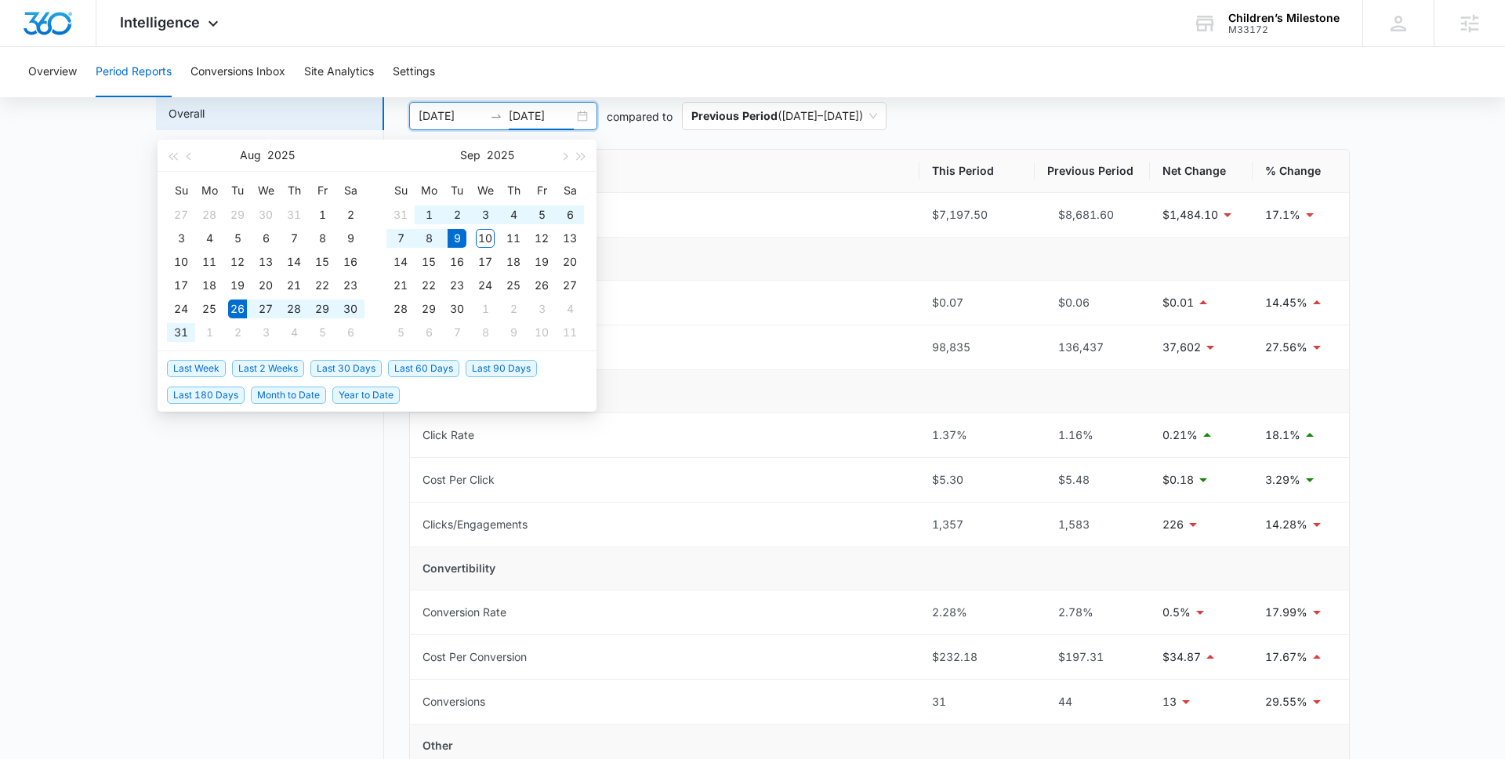
click at [546, 116] on input "09/09/2025" at bounding box center [541, 115] width 65 height 17
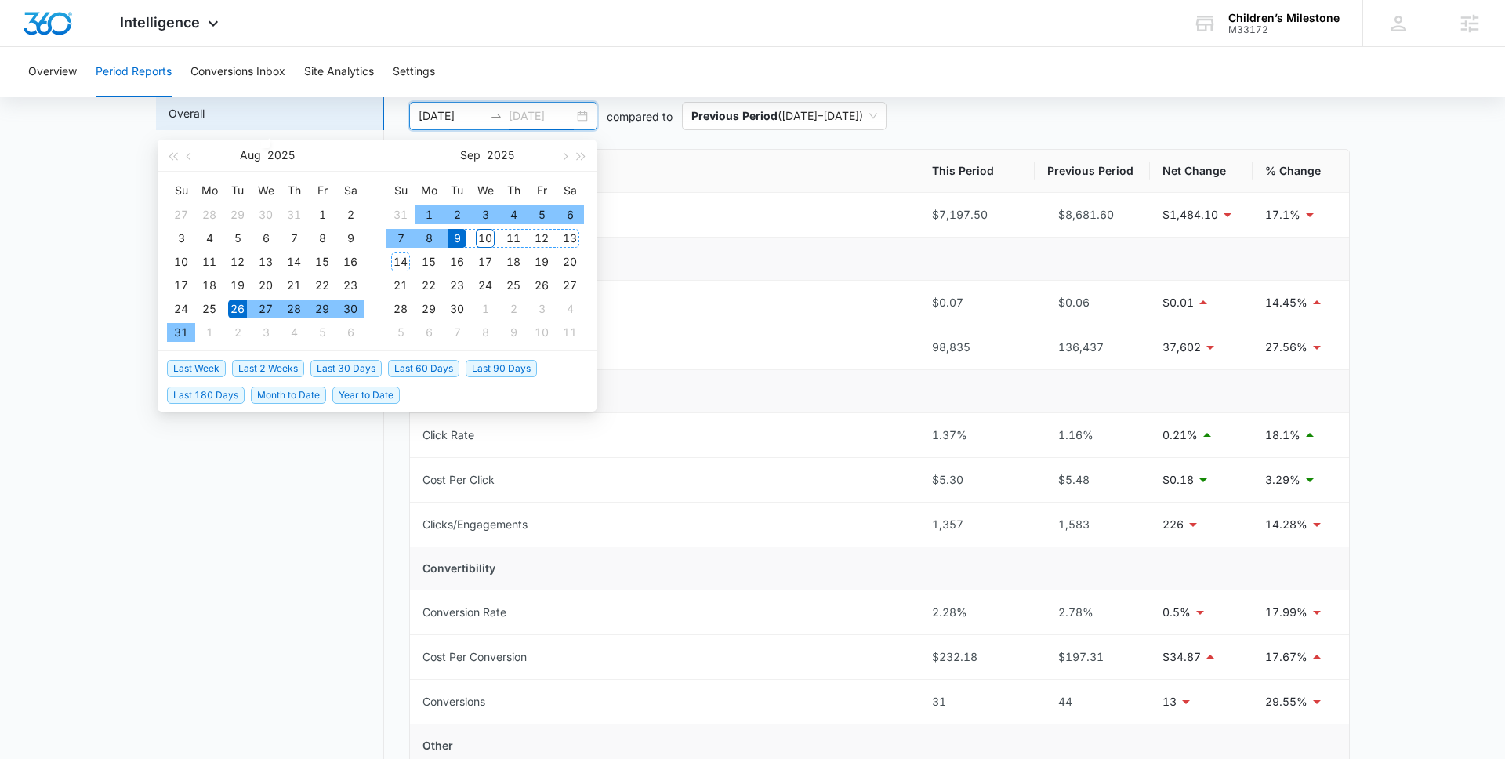
type input "09/09/2025"
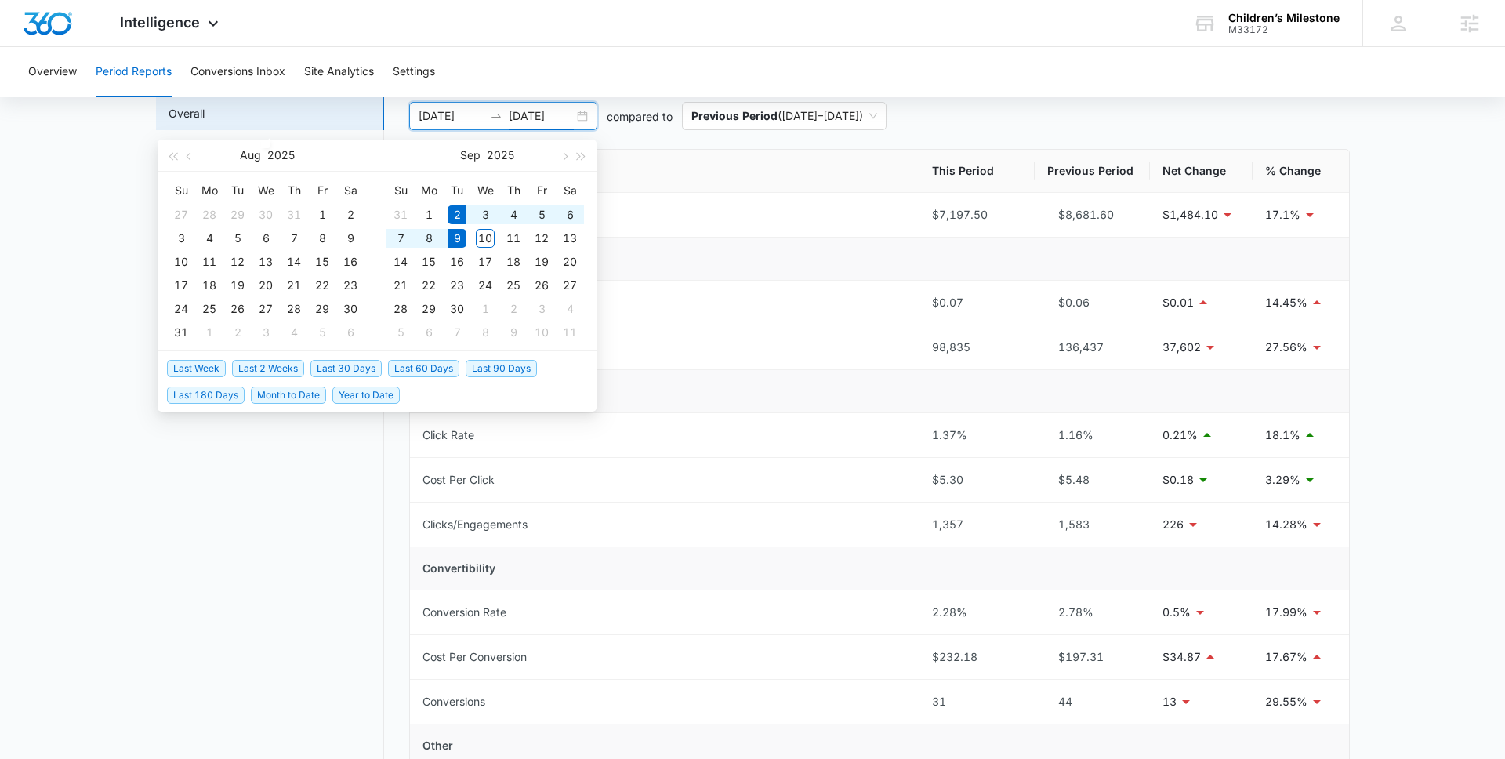
click at [219, 365] on span "Last Week" at bounding box center [196, 368] width 59 height 17
type input "09/02/2025"
type input "09/09/2025"
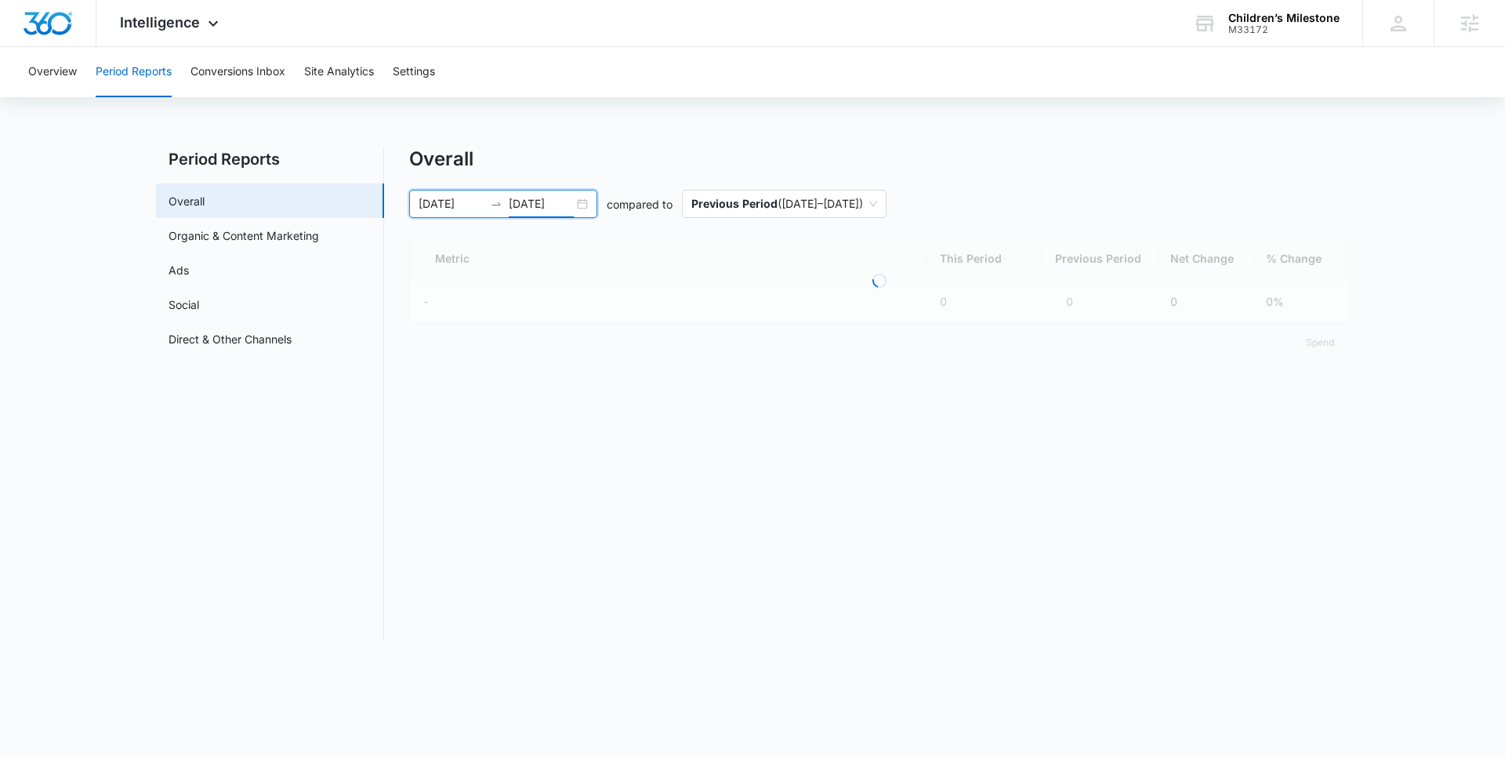
scroll to position [0, 0]
click at [299, 482] on nav "Period Reports Overall Organic & Content Marketing Ads Social Direct & Other Ch…" at bounding box center [270, 393] width 228 height 493
